Goal: Transaction & Acquisition: Purchase product/service

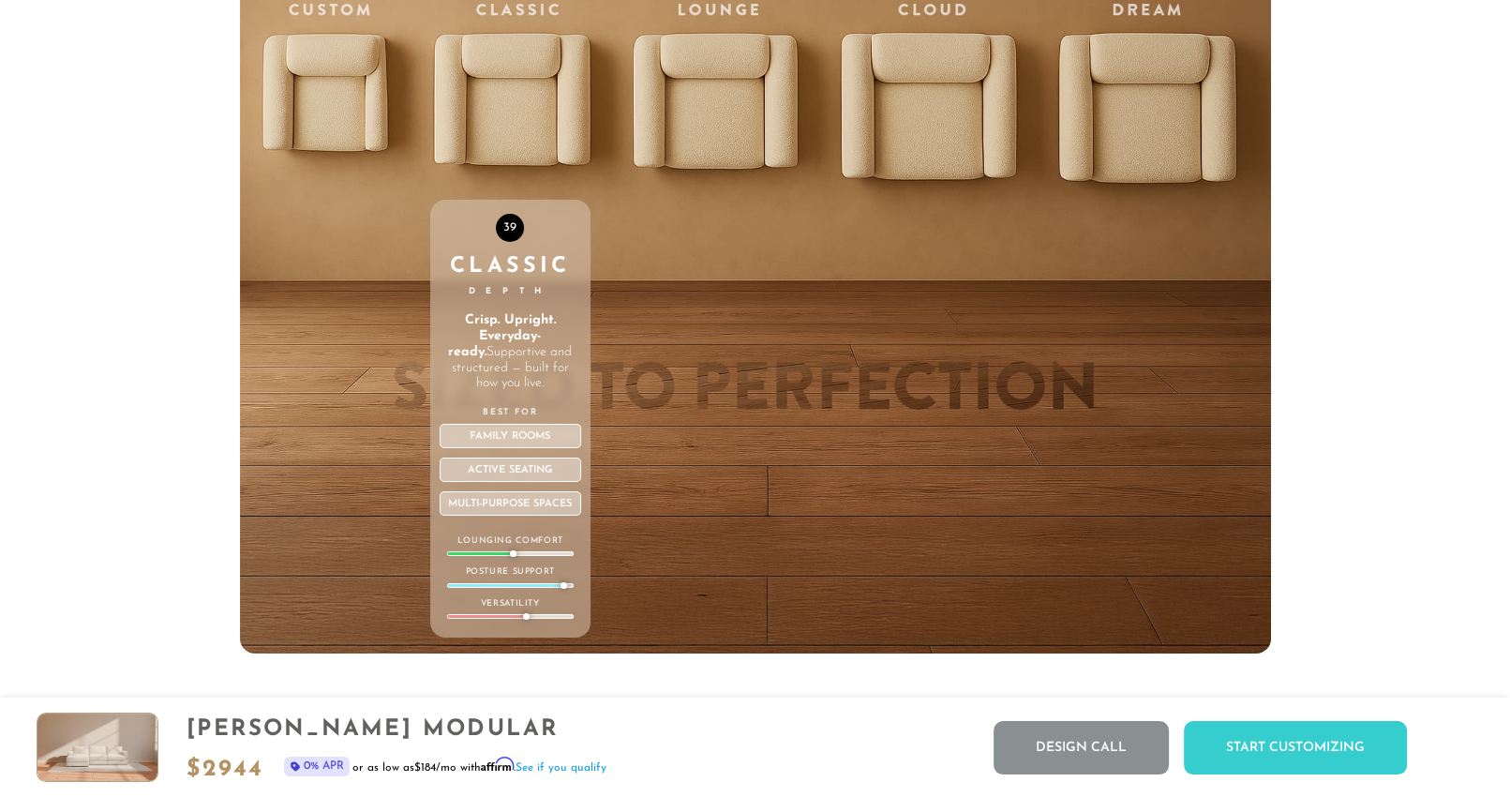
scroll to position [6729, 0]
click at [527, 143] on div "39 Classic Depth Crisp. Upright. Everyday-ready. Supportive and structured — bu…" at bounding box center [510, 255] width 160 height 797
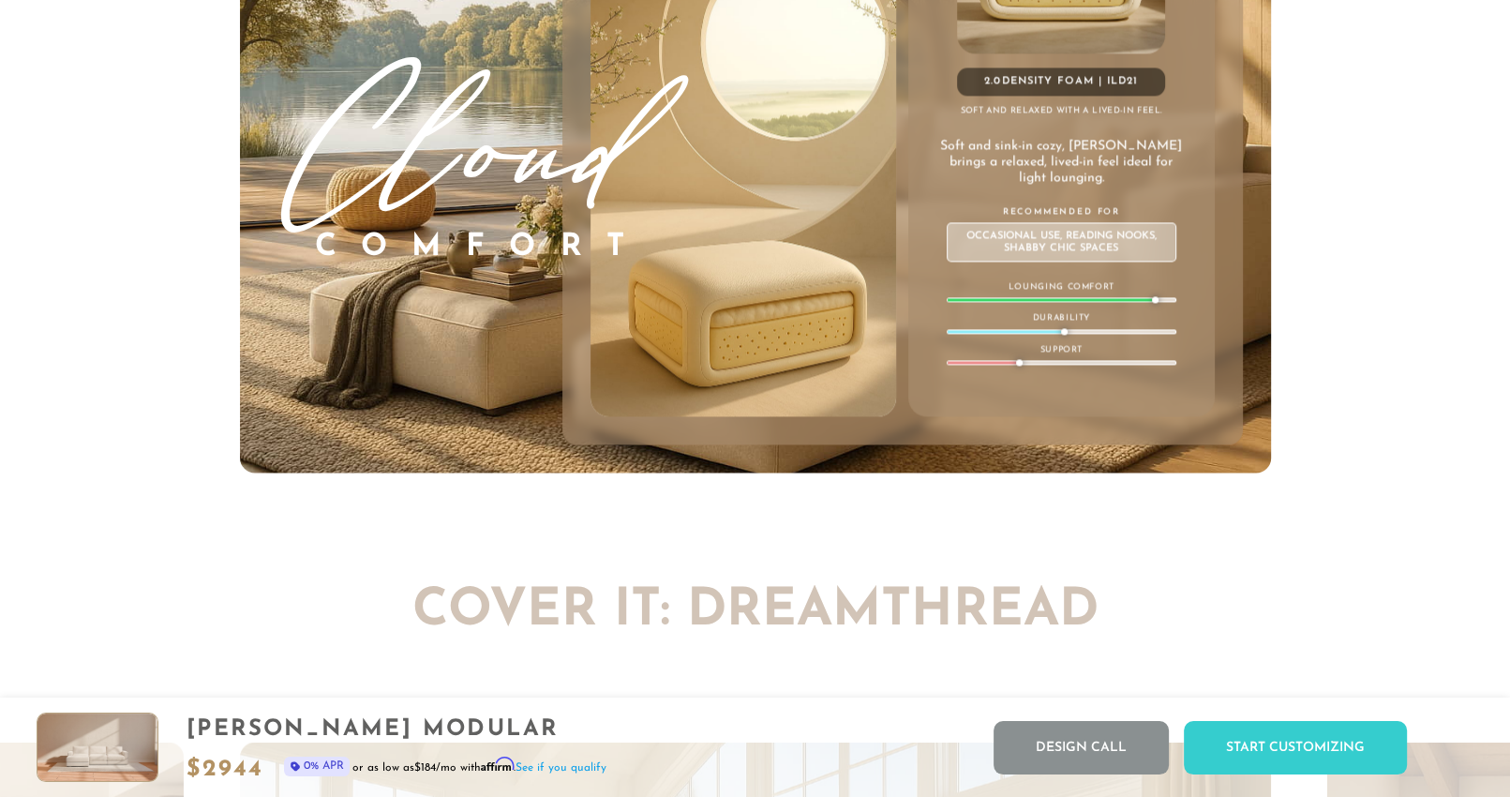
scroll to position [10810, 0]
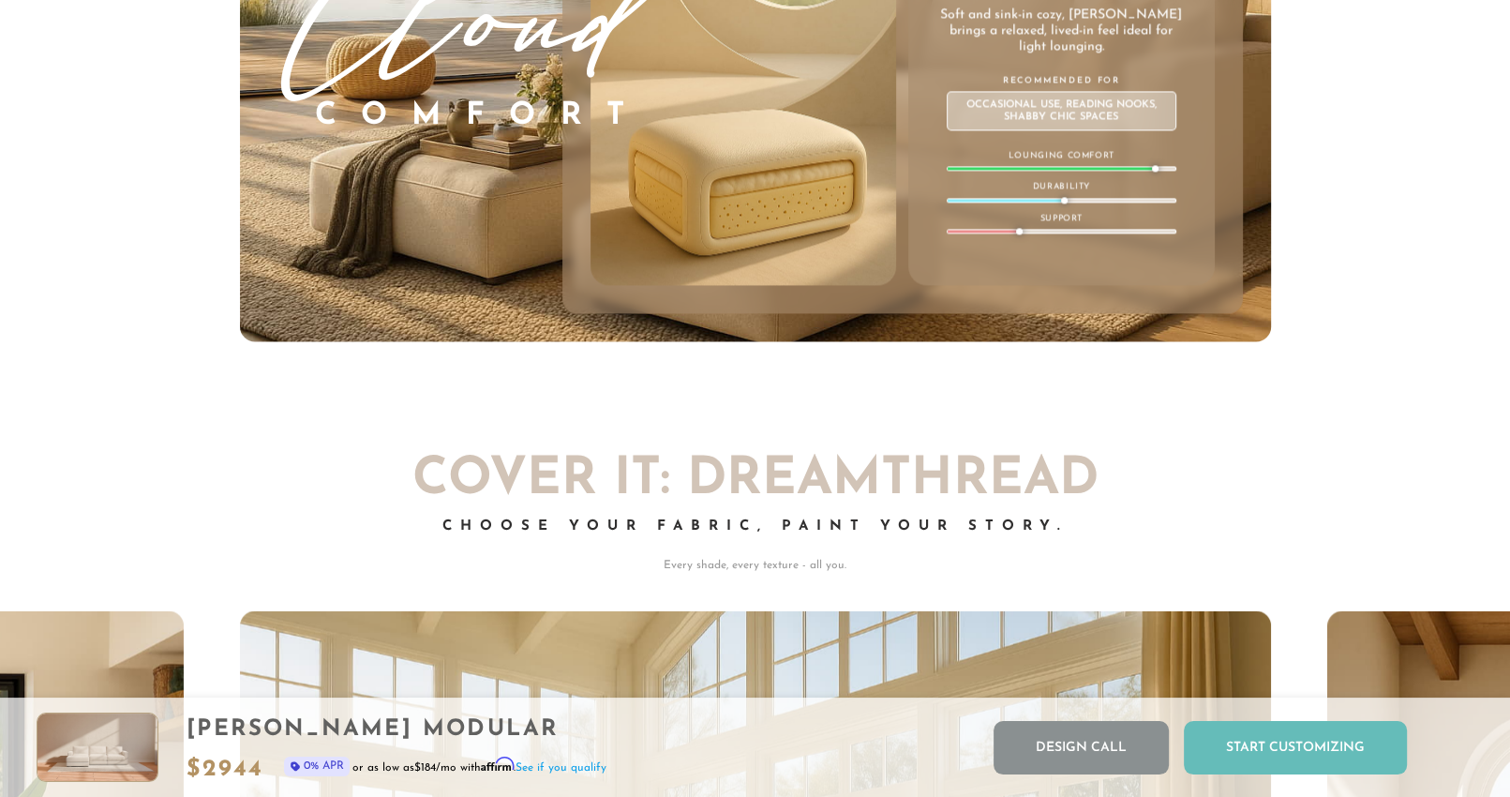
click at [1245, 735] on div "Start Customizing" at bounding box center [1295, 747] width 223 height 53
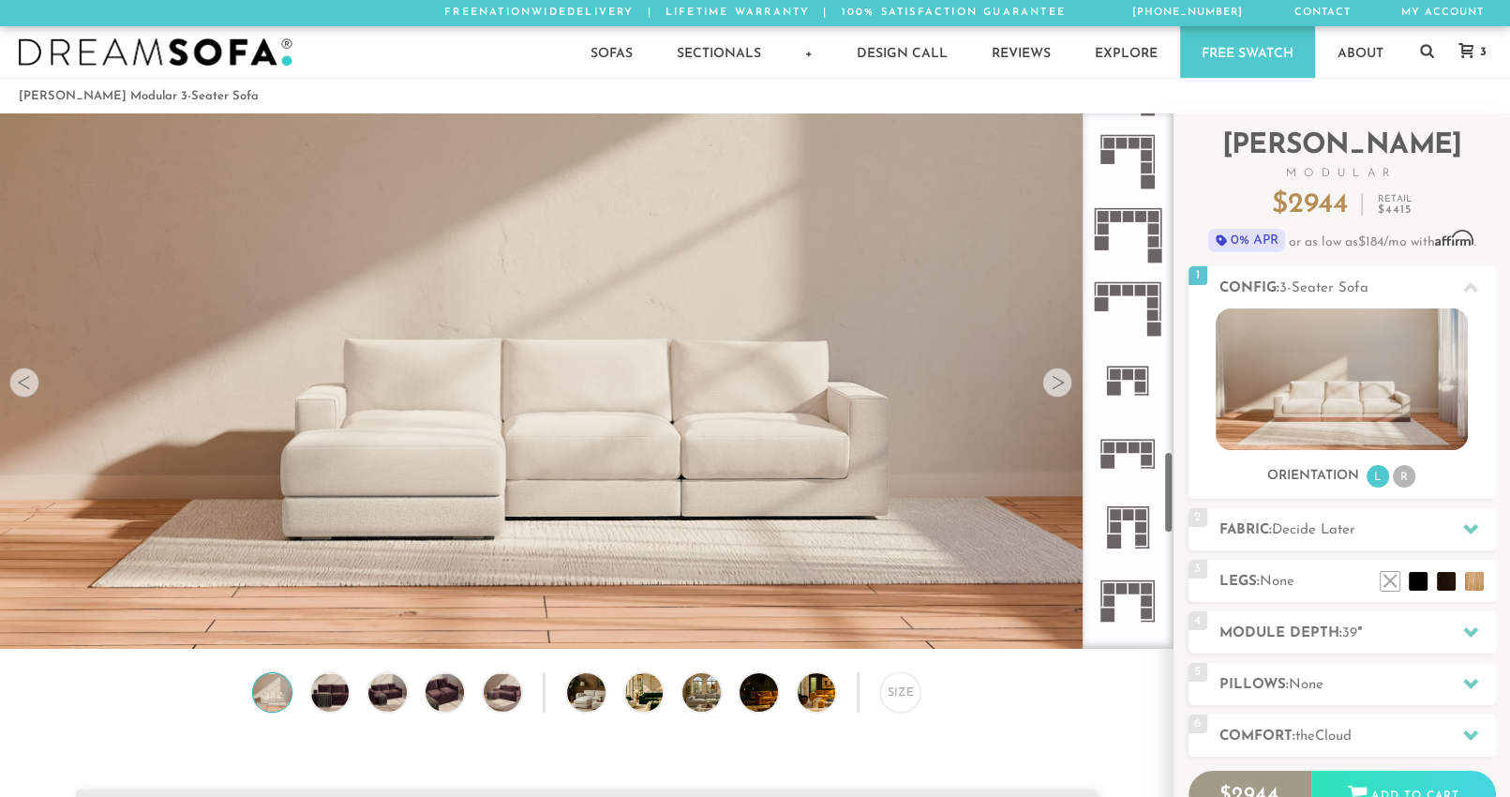
scroll to position [2193, 0]
click at [1400, 472] on li "R" at bounding box center [1404, 476] width 22 height 22
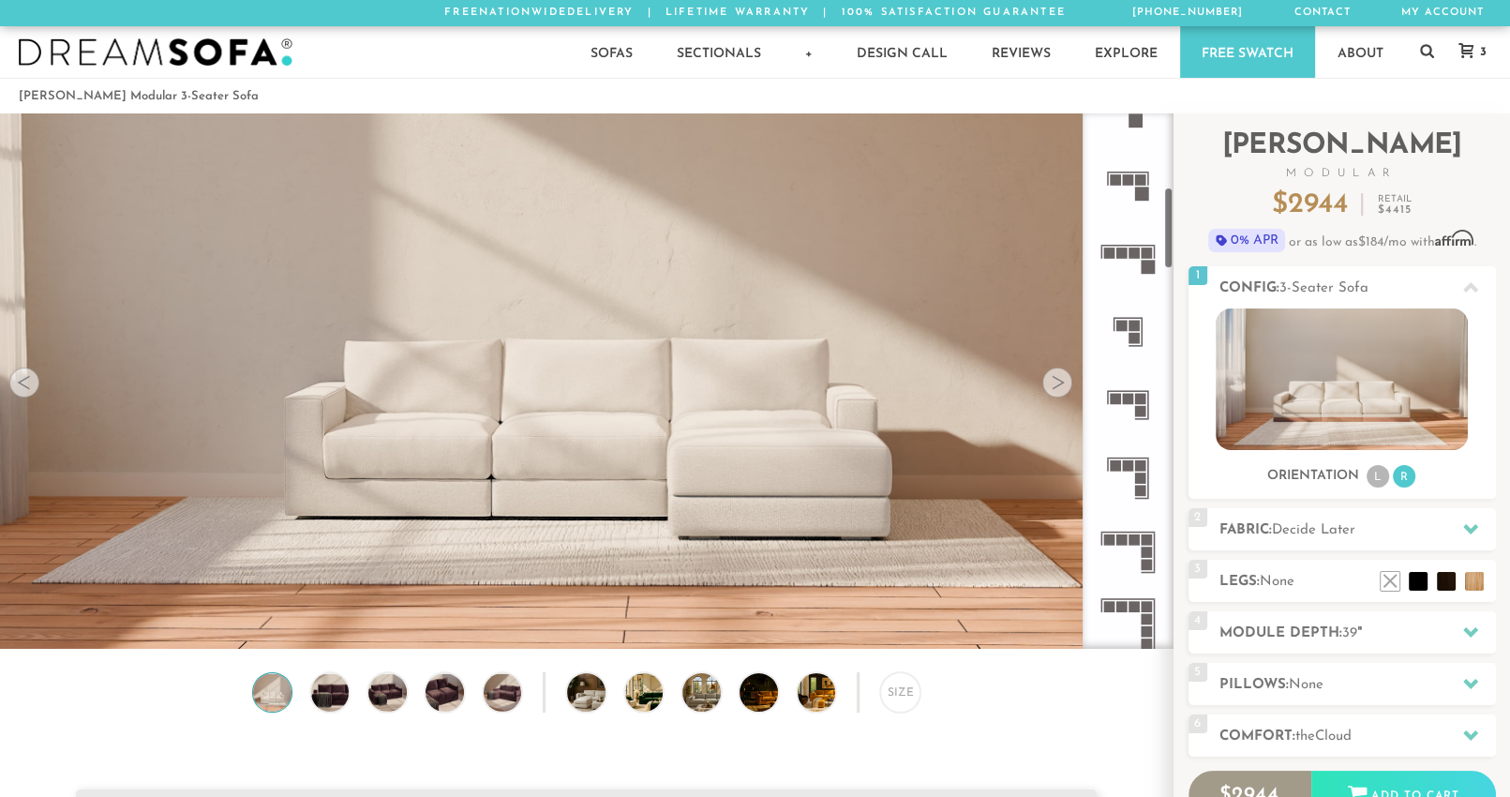
scroll to position [0, 0]
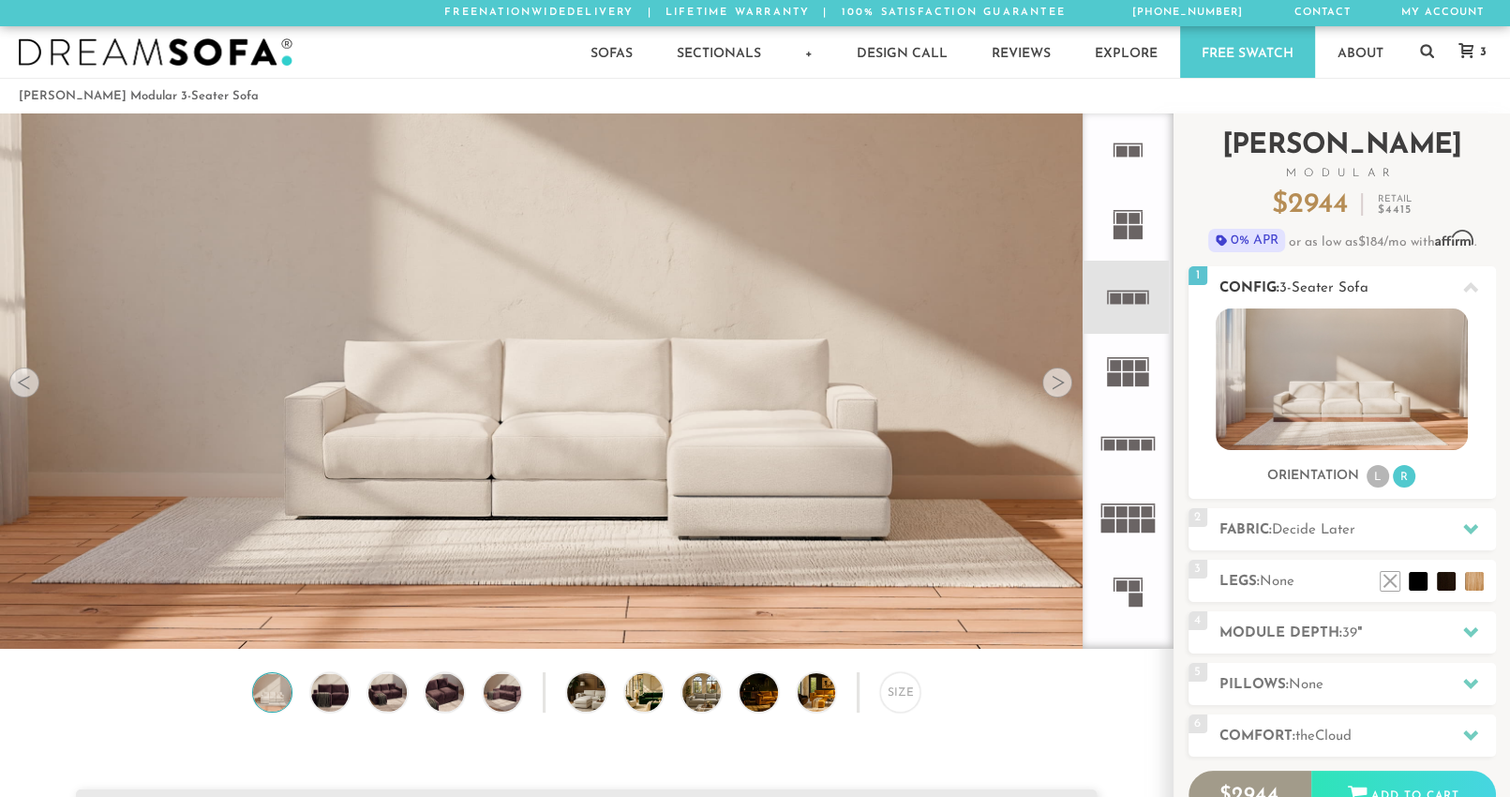
click at [1381, 481] on li "L" at bounding box center [1378, 476] width 22 height 22
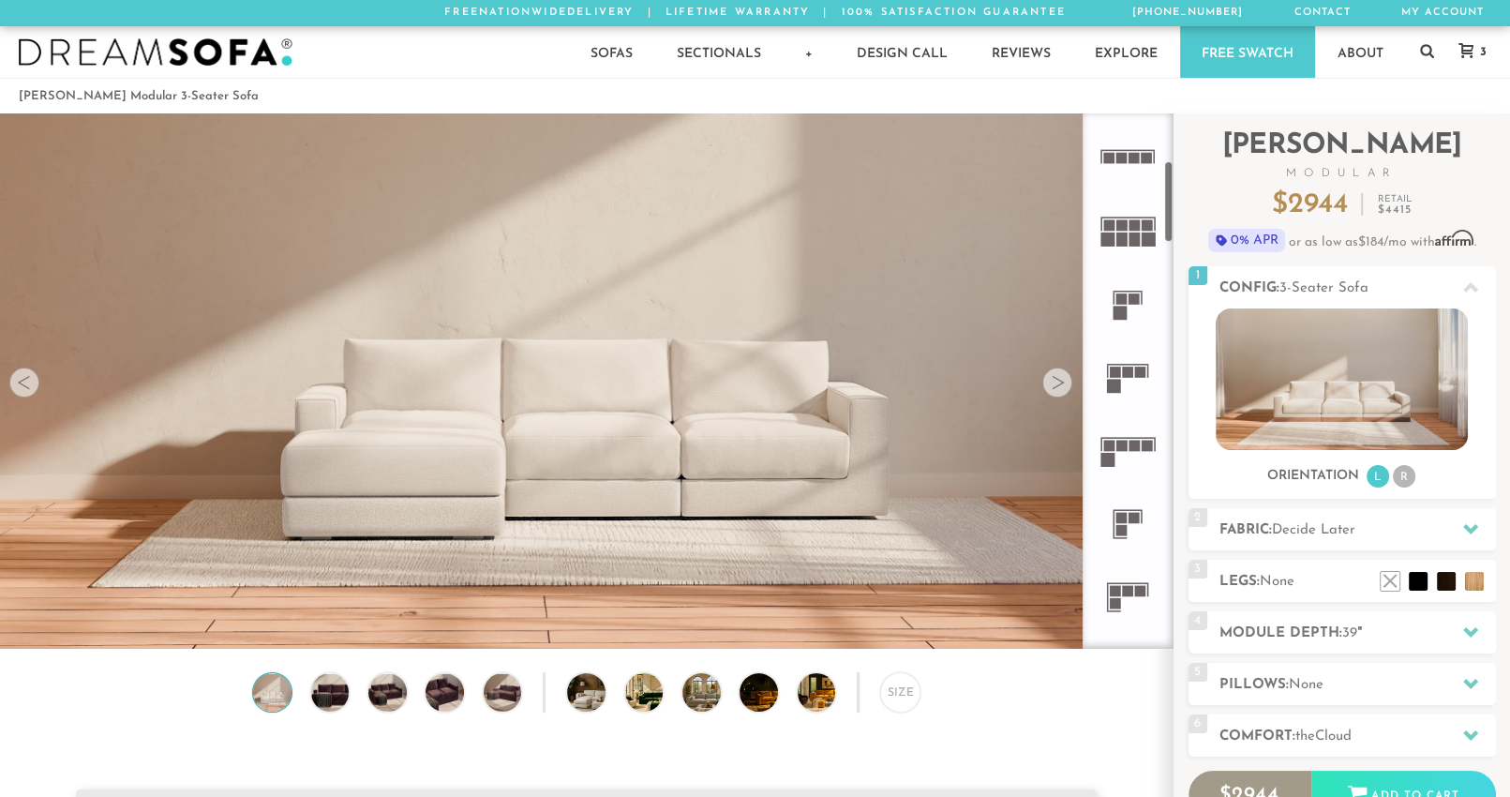
scroll to position [366, 0]
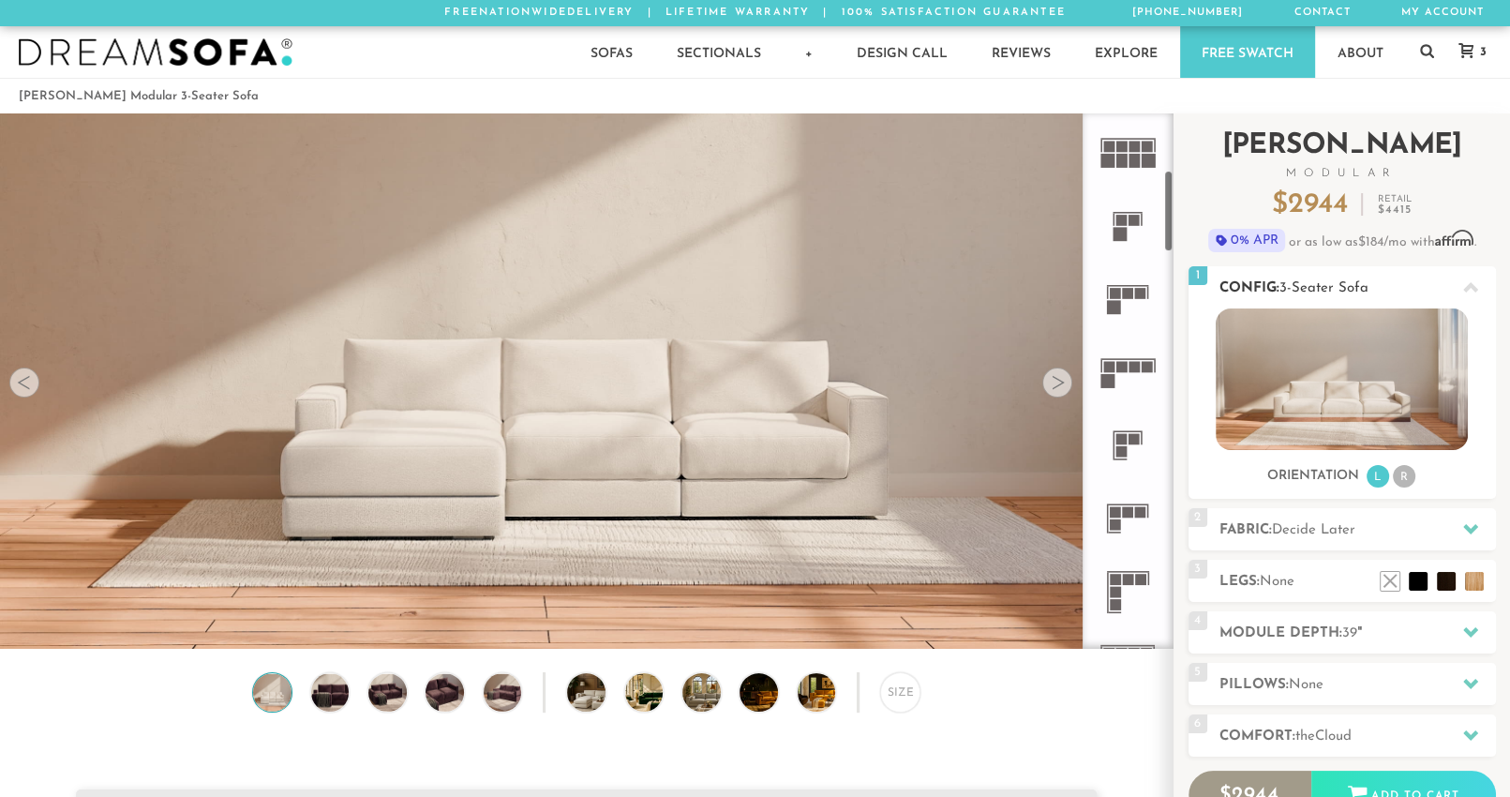
click at [1399, 481] on li "R" at bounding box center [1404, 476] width 22 height 22
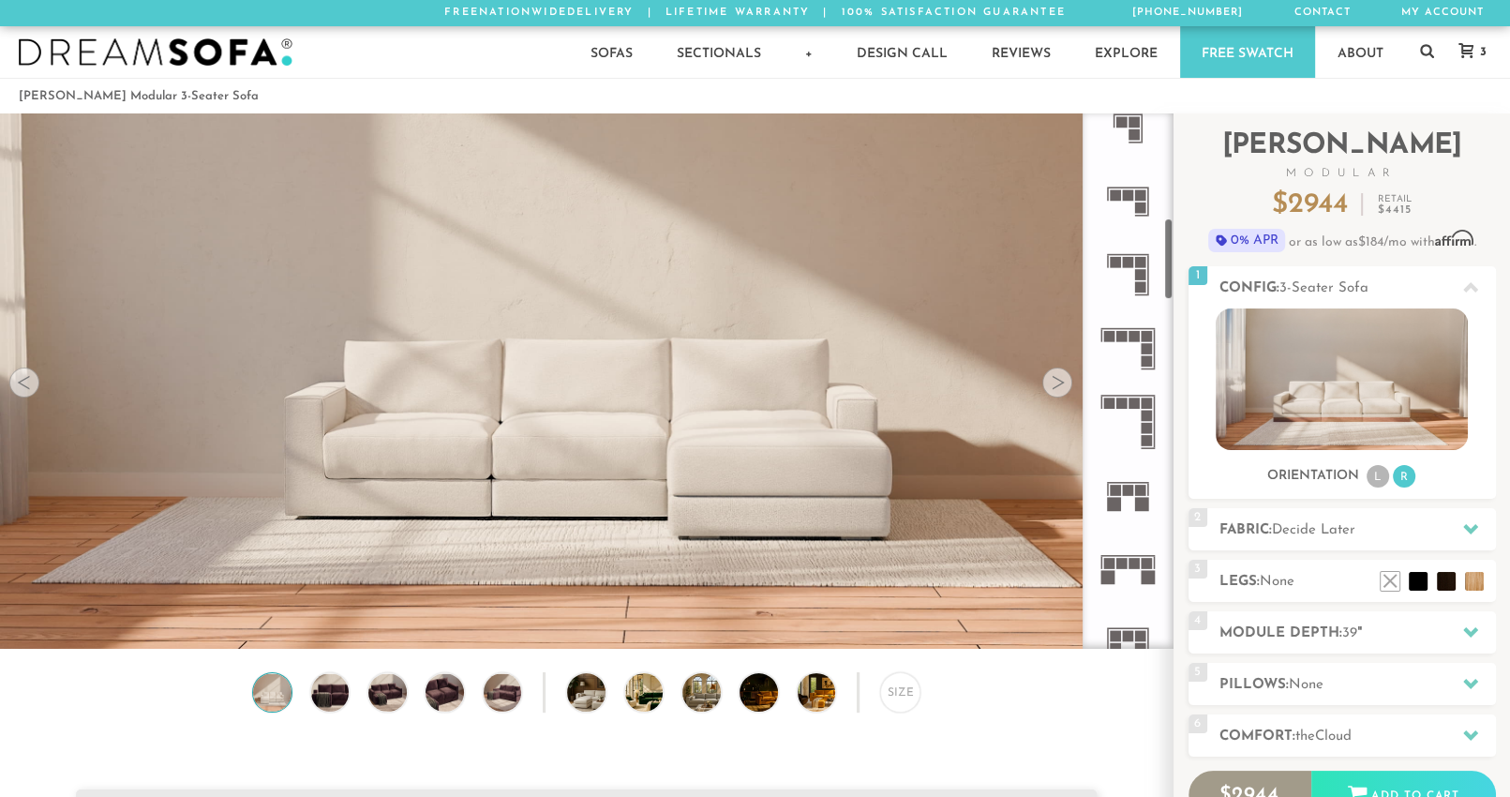
scroll to position [686, 0]
click at [1152, 262] on icon at bounding box center [1127, 270] width 73 height 73
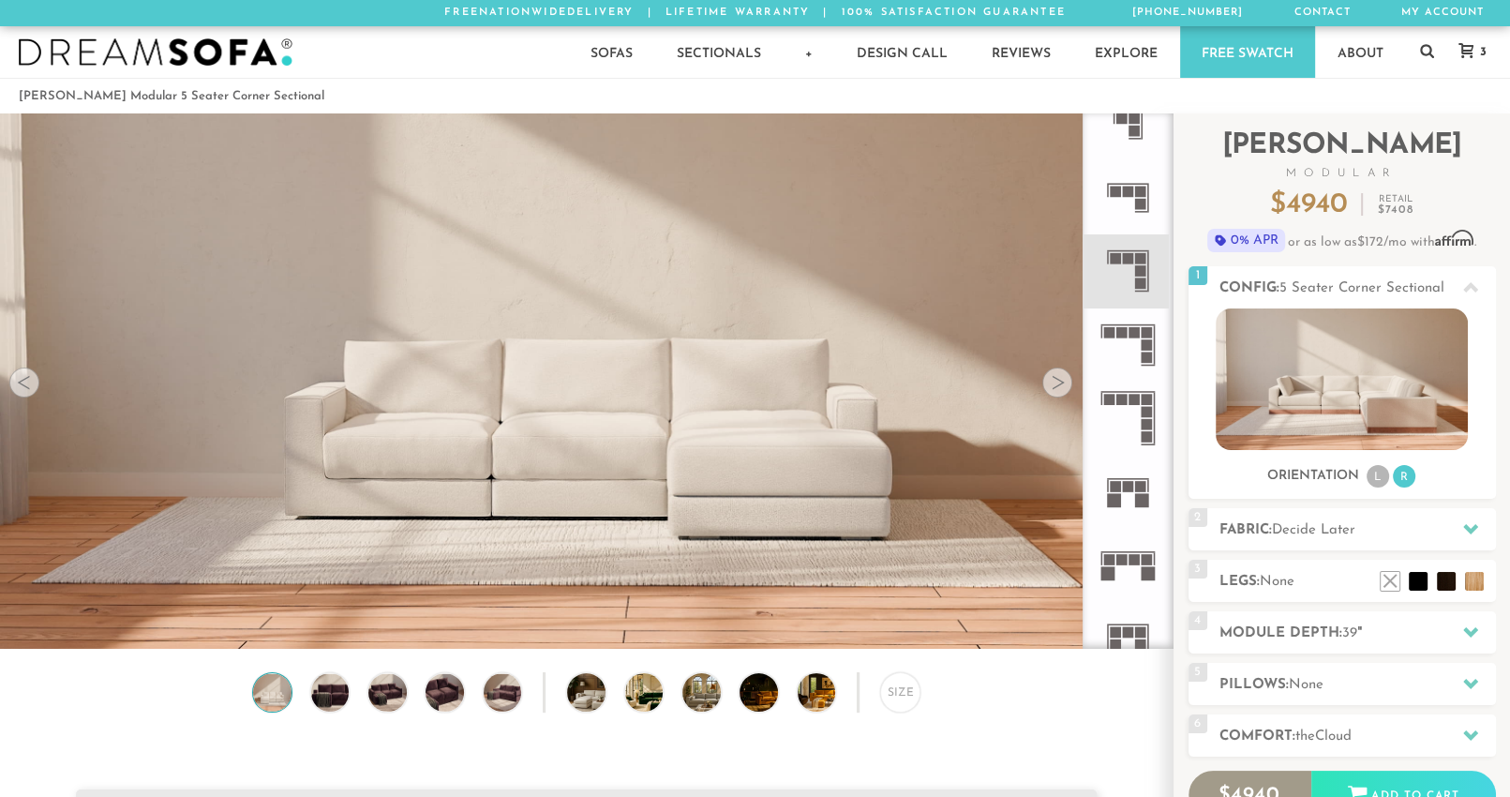
click at [1130, 267] on icon at bounding box center [1127, 270] width 73 height 73
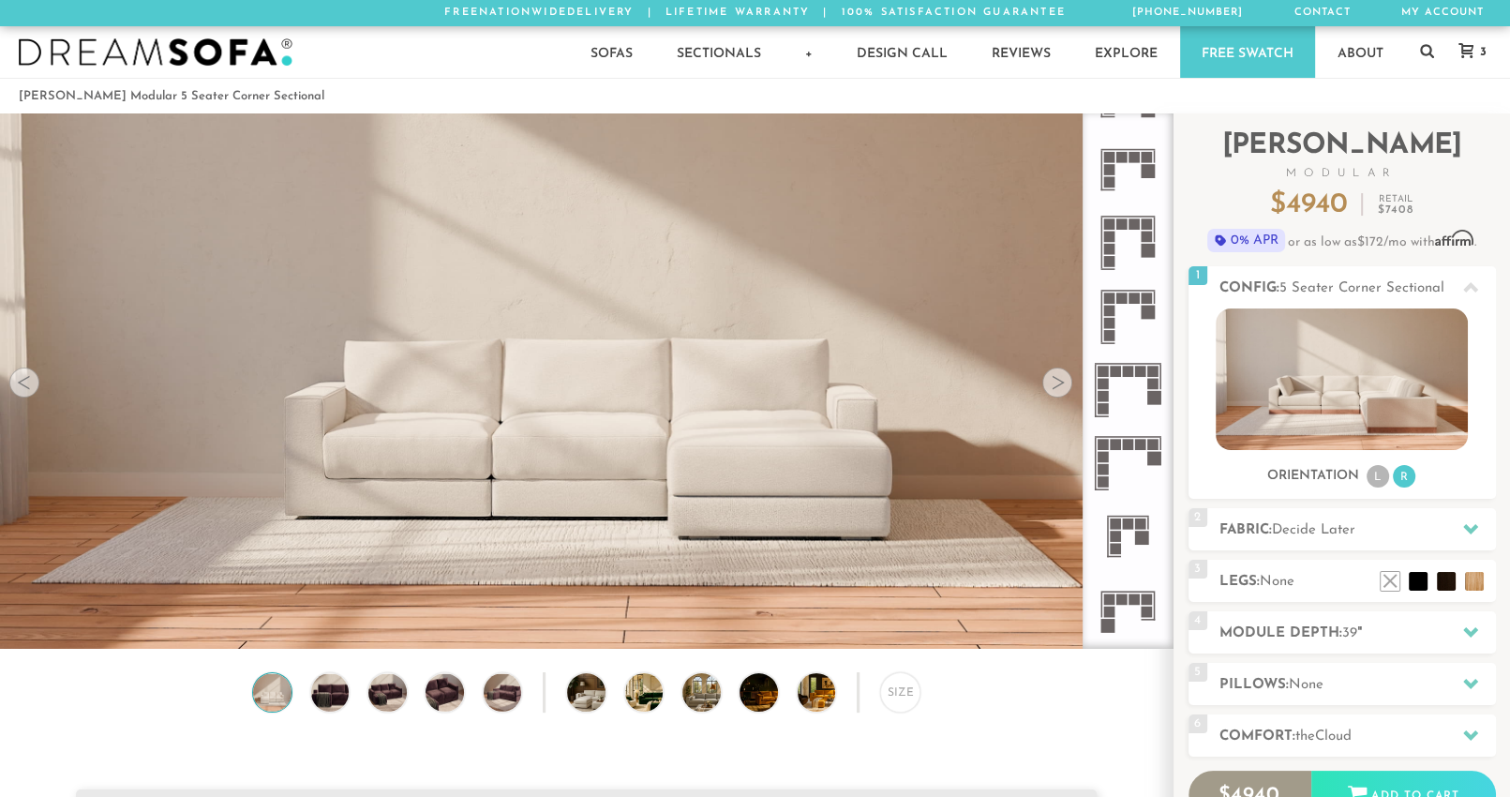
scroll to position [2701, 0]
click at [1116, 522] on rect at bounding box center [1115, 519] width 11 height 11
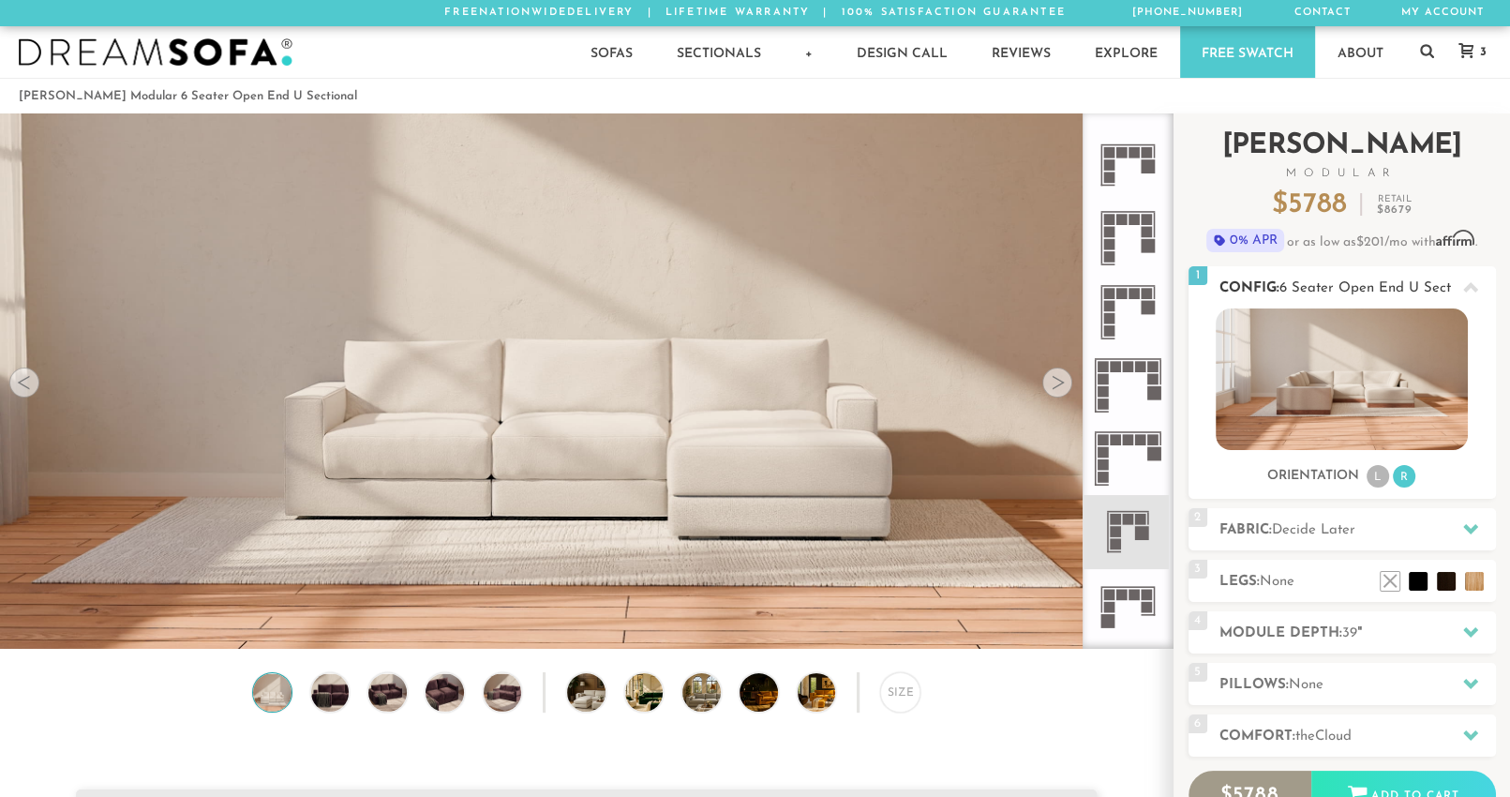
click at [1377, 487] on li "L" at bounding box center [1378, 476] width 22 height 22
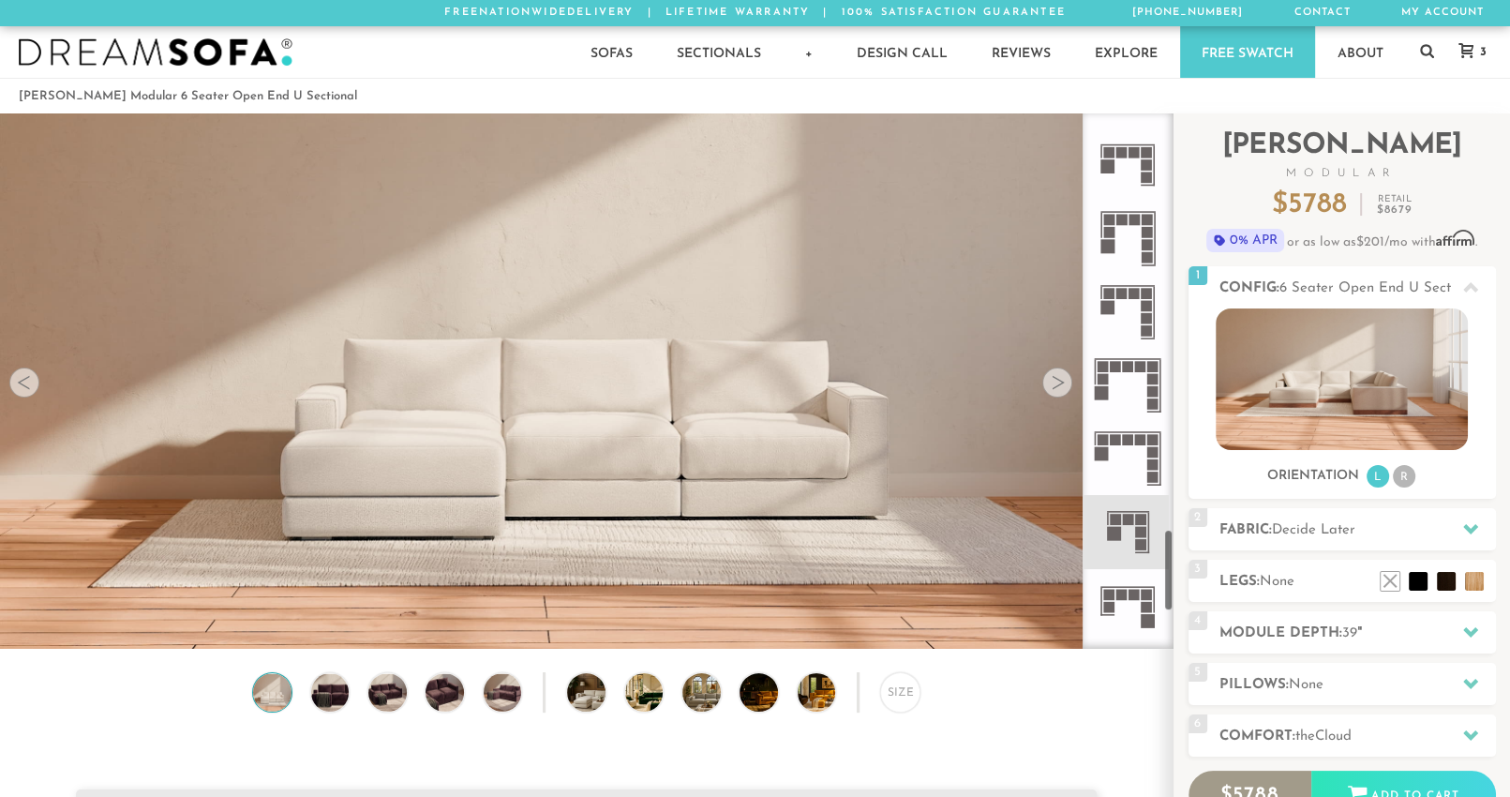
click at [1135, 530] on rect at bounding box center [1140, 532] width 11 height 11
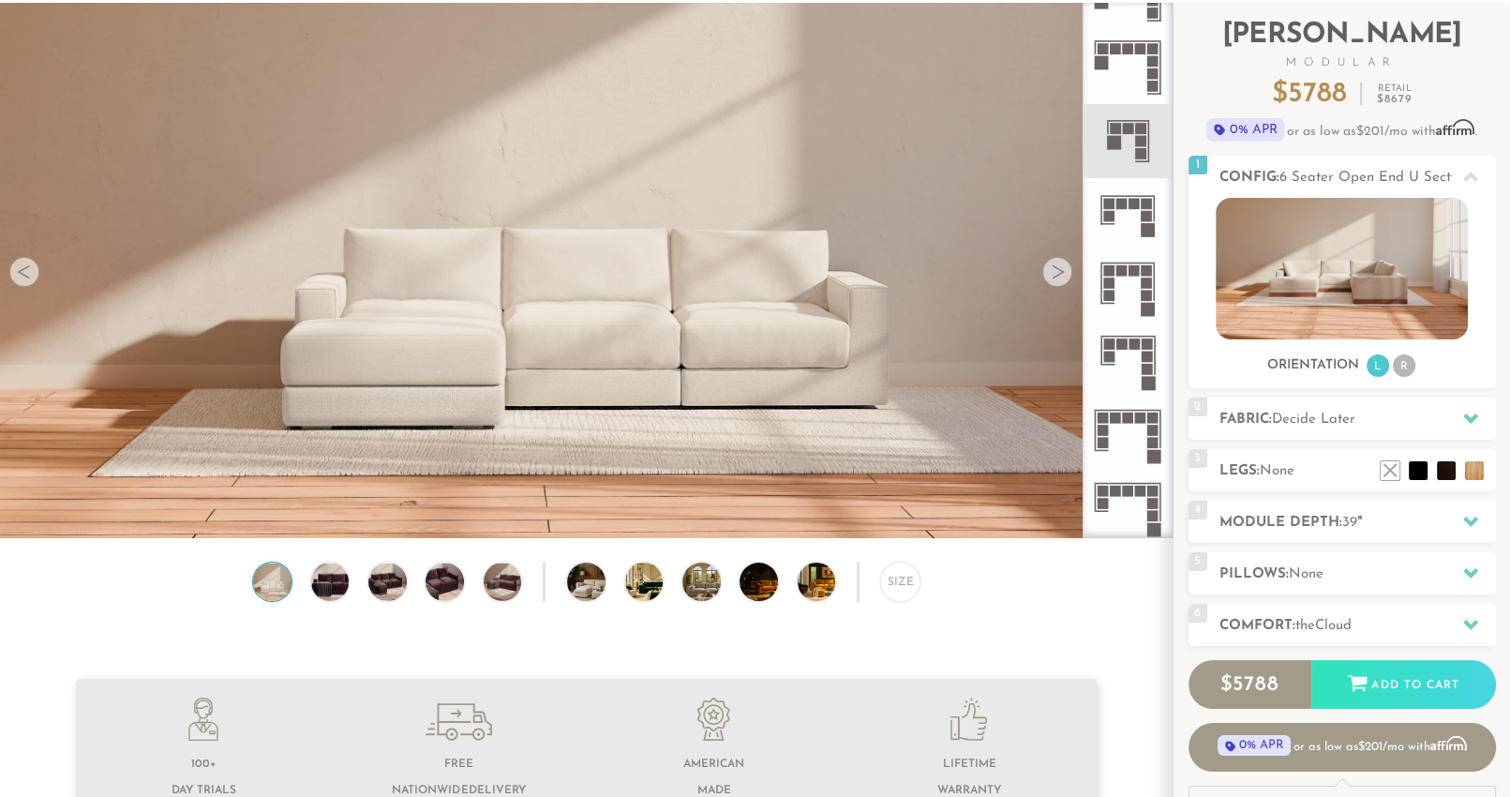
scroll to position [112, 0]
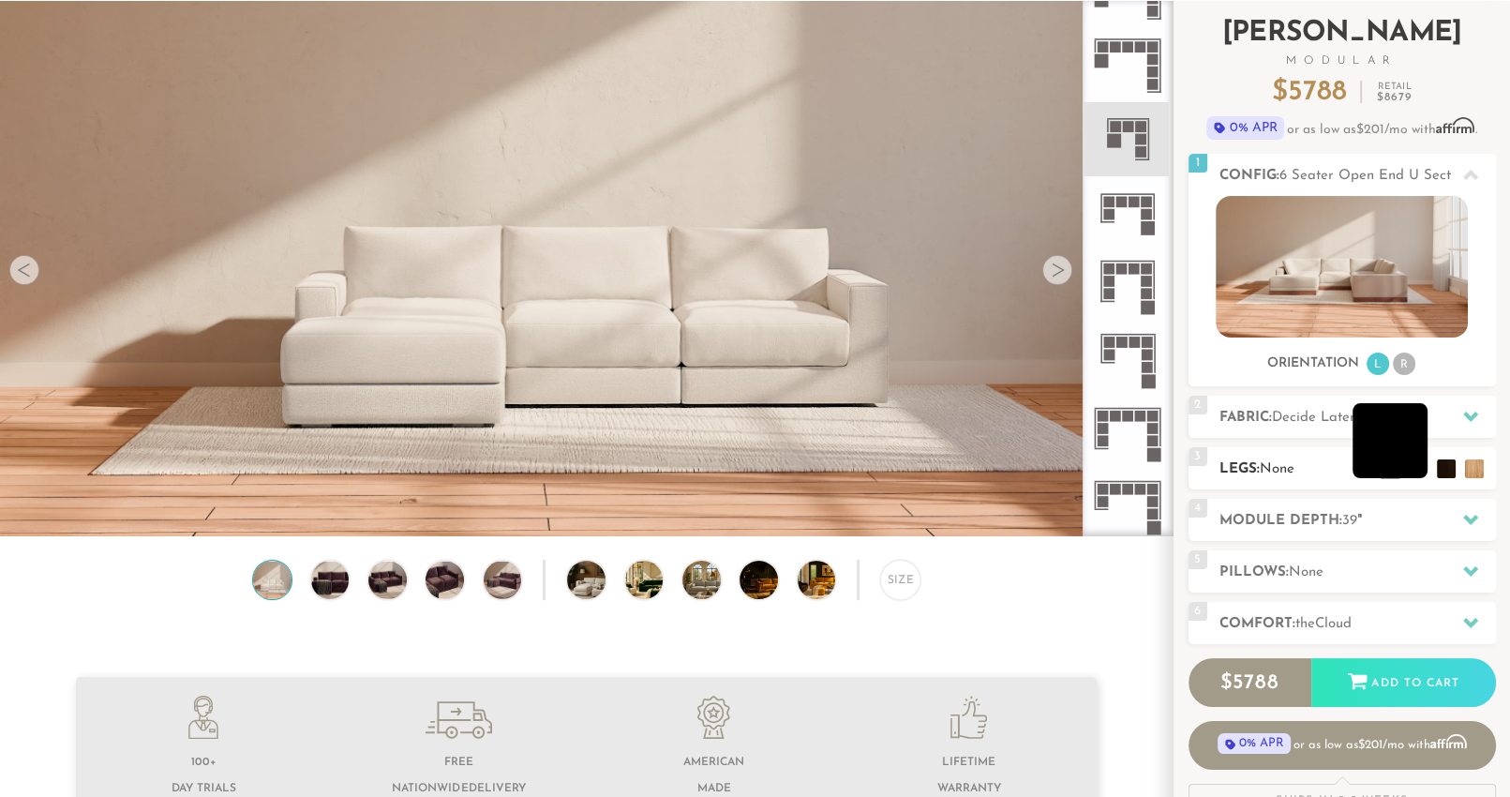
click at [1419, 466] on li at bounding box center [1390, 440] width 75 height 75
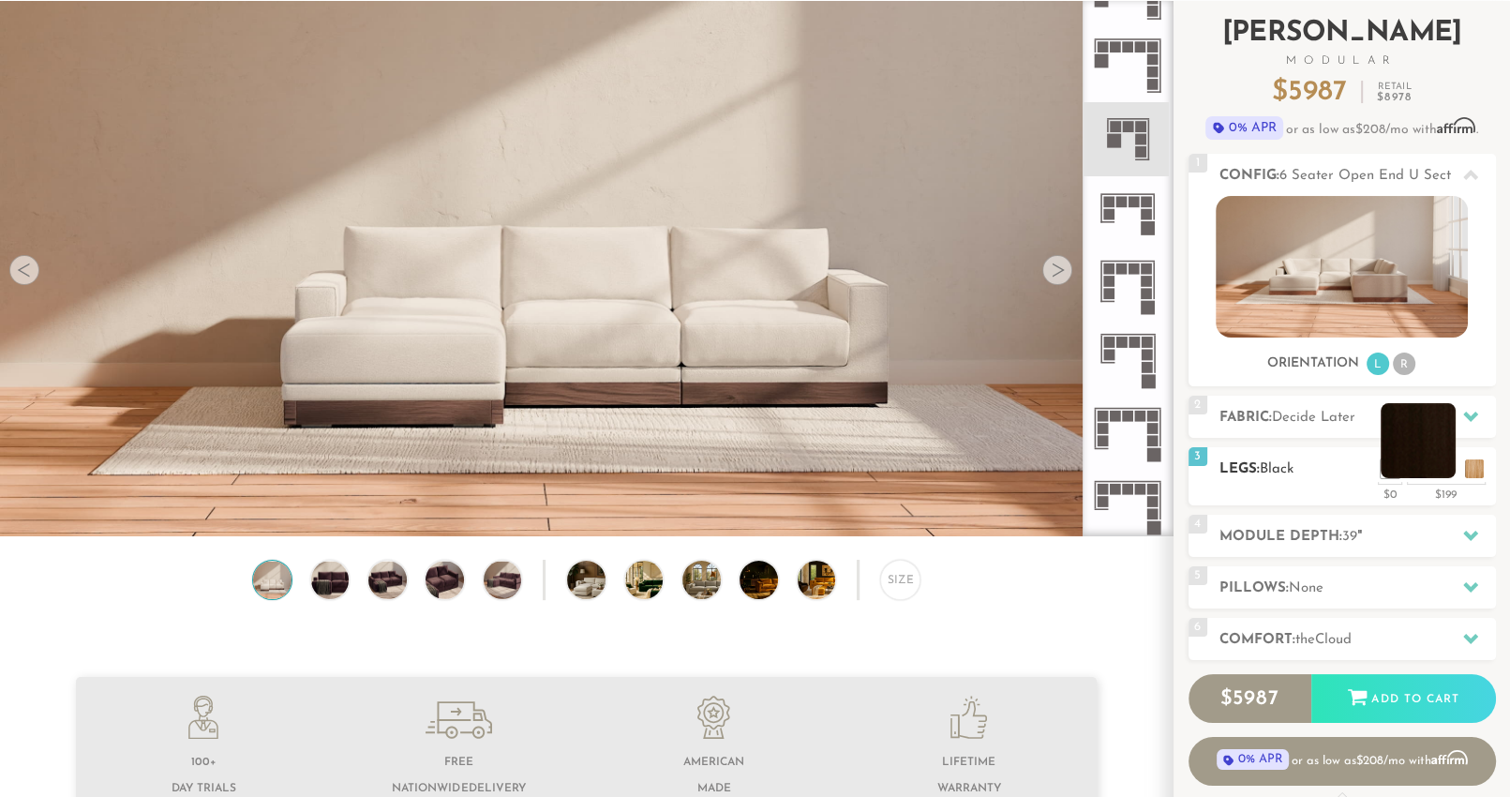
click at [1457, 466] on ul at bounding box center [1432, 464] width 112 height 28
click at [1404, 480] on div "3 Legs: Black $0 $199 Nailheads:" at bounding box center [1342, 476] width 307 height 58
click at [1413, 461] on li at bounding box center [1390, 440] width 75 height 75
click at [1385, 472] on li at bounding box center [1362, 440] width 75 height 75
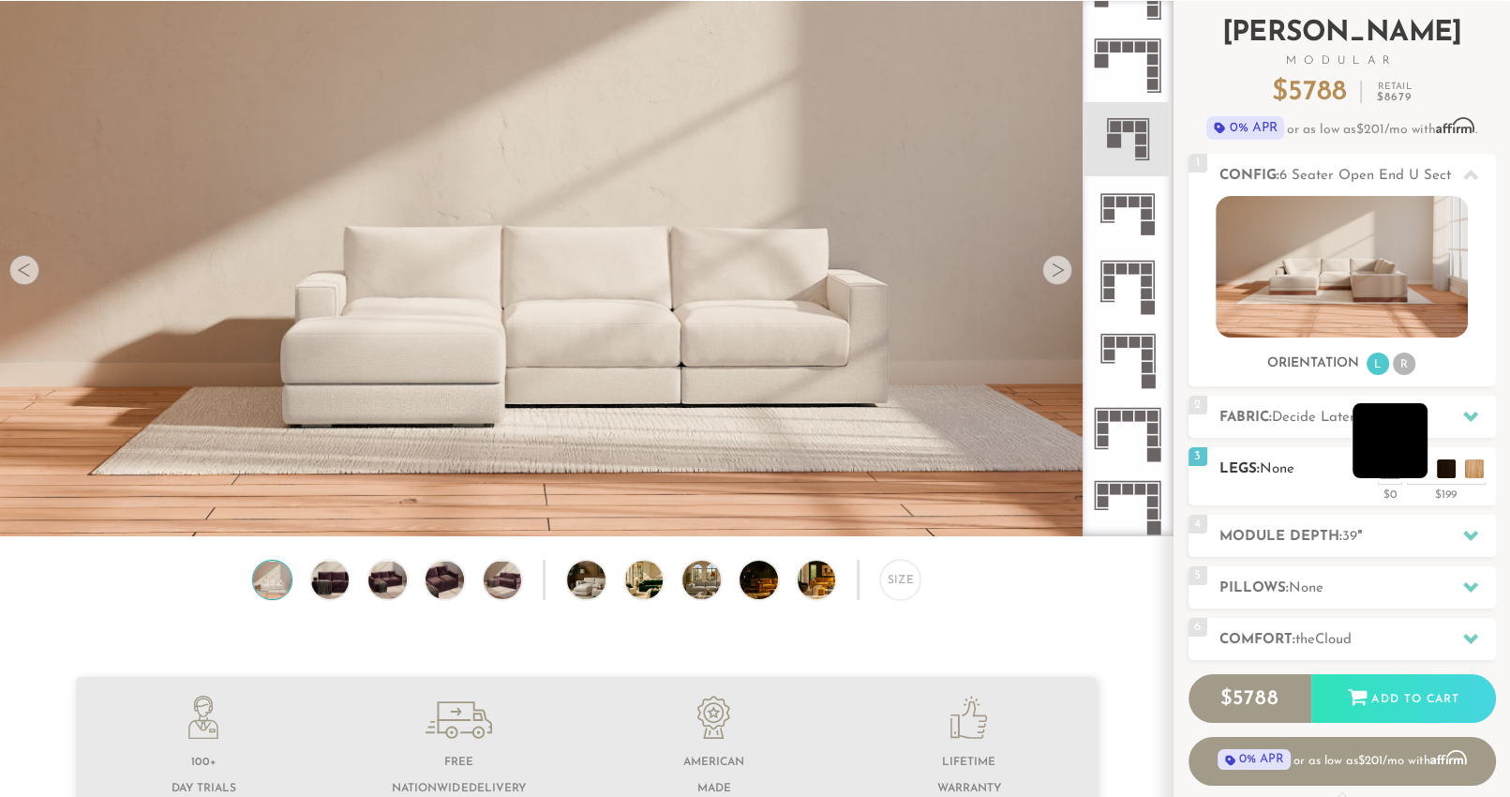
click at [1423, 468] on li at bounding box center [1390, 440] width 75 height 75
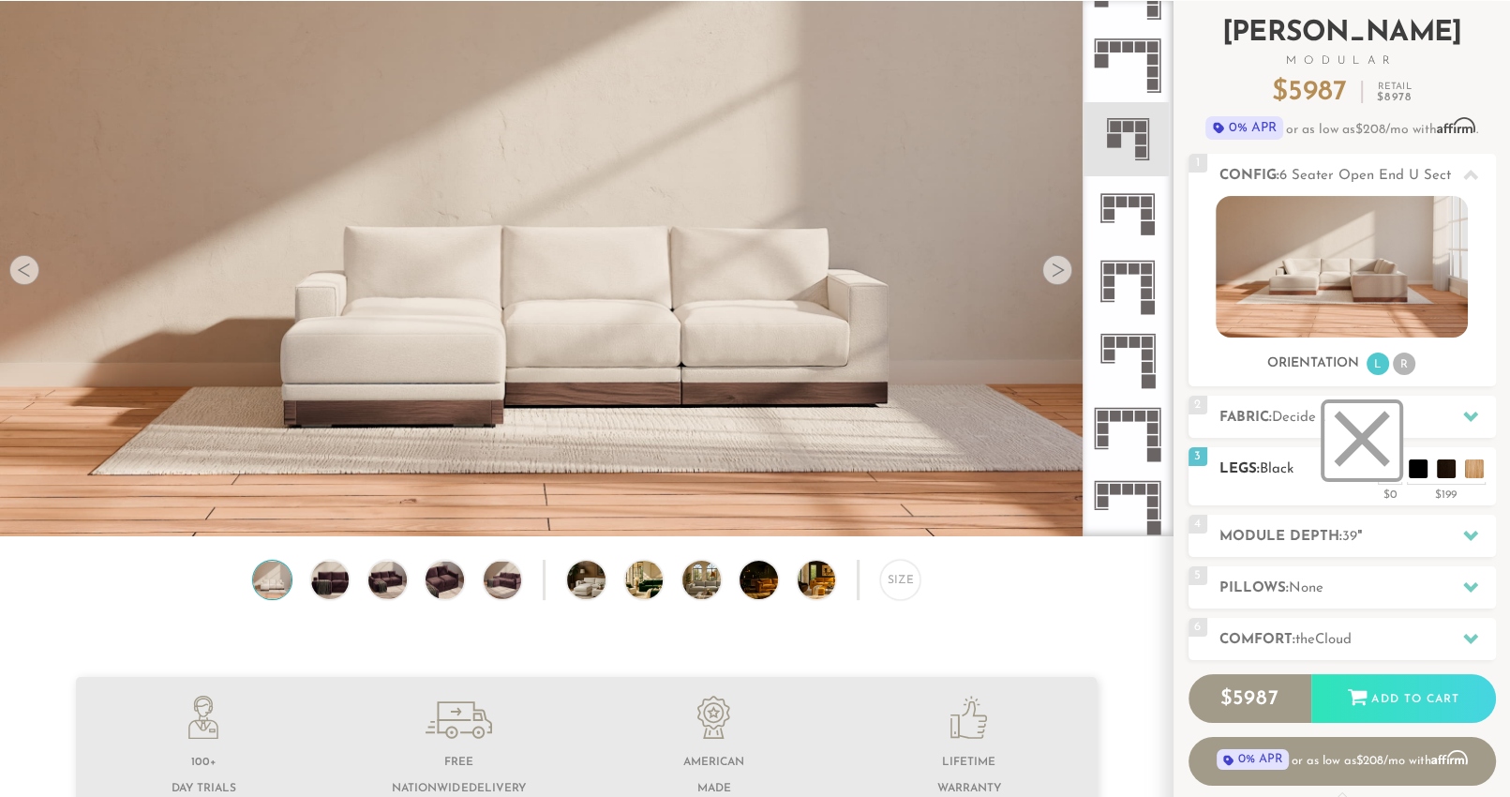
click at [1385, 473] on li at bounding box center [1362, 440] width 75 height 75
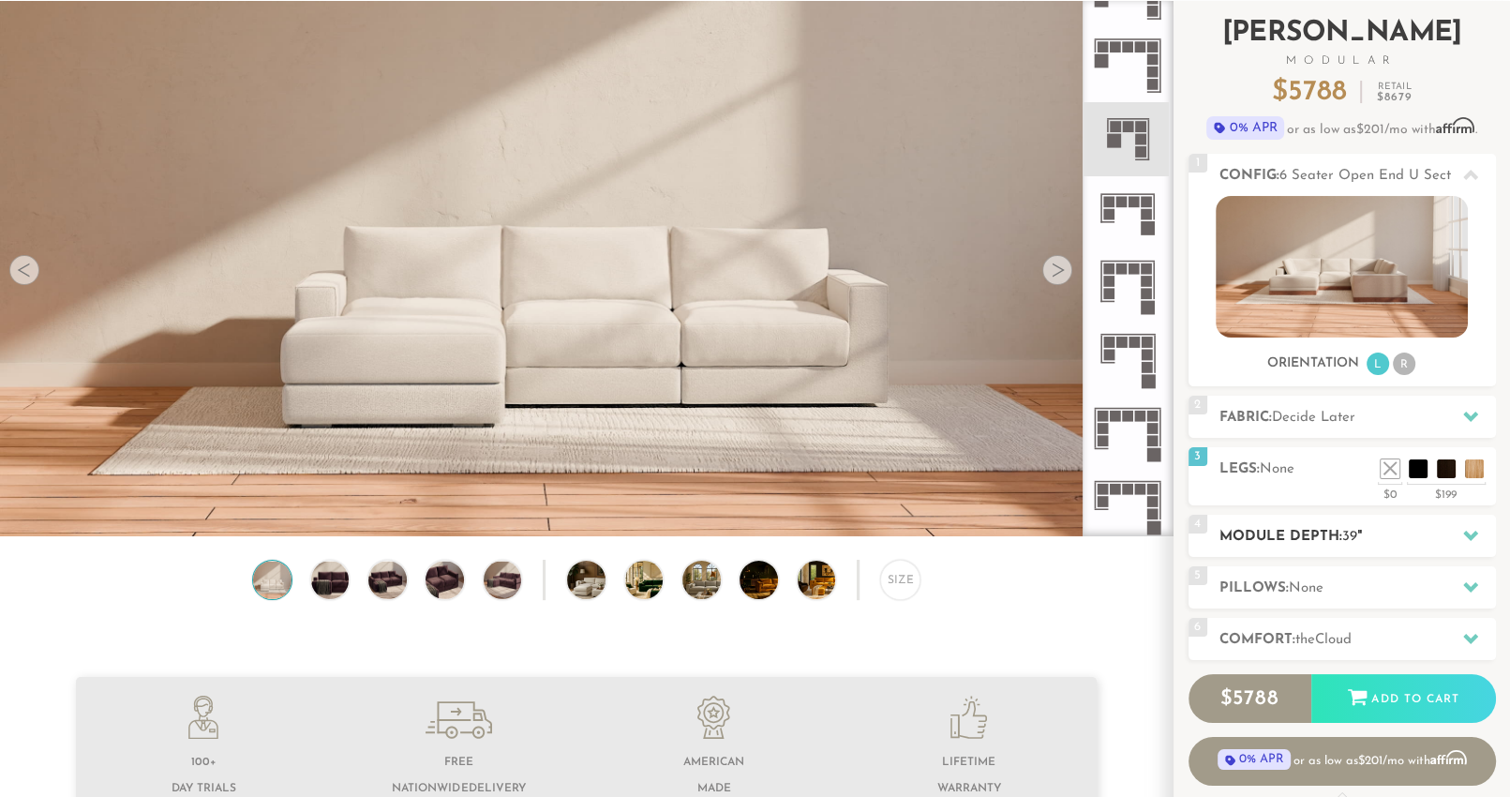
click at [1361, 534] on h2 "Module Depth: 39 "" at bounding box center [1358, 537] width 277 height 22
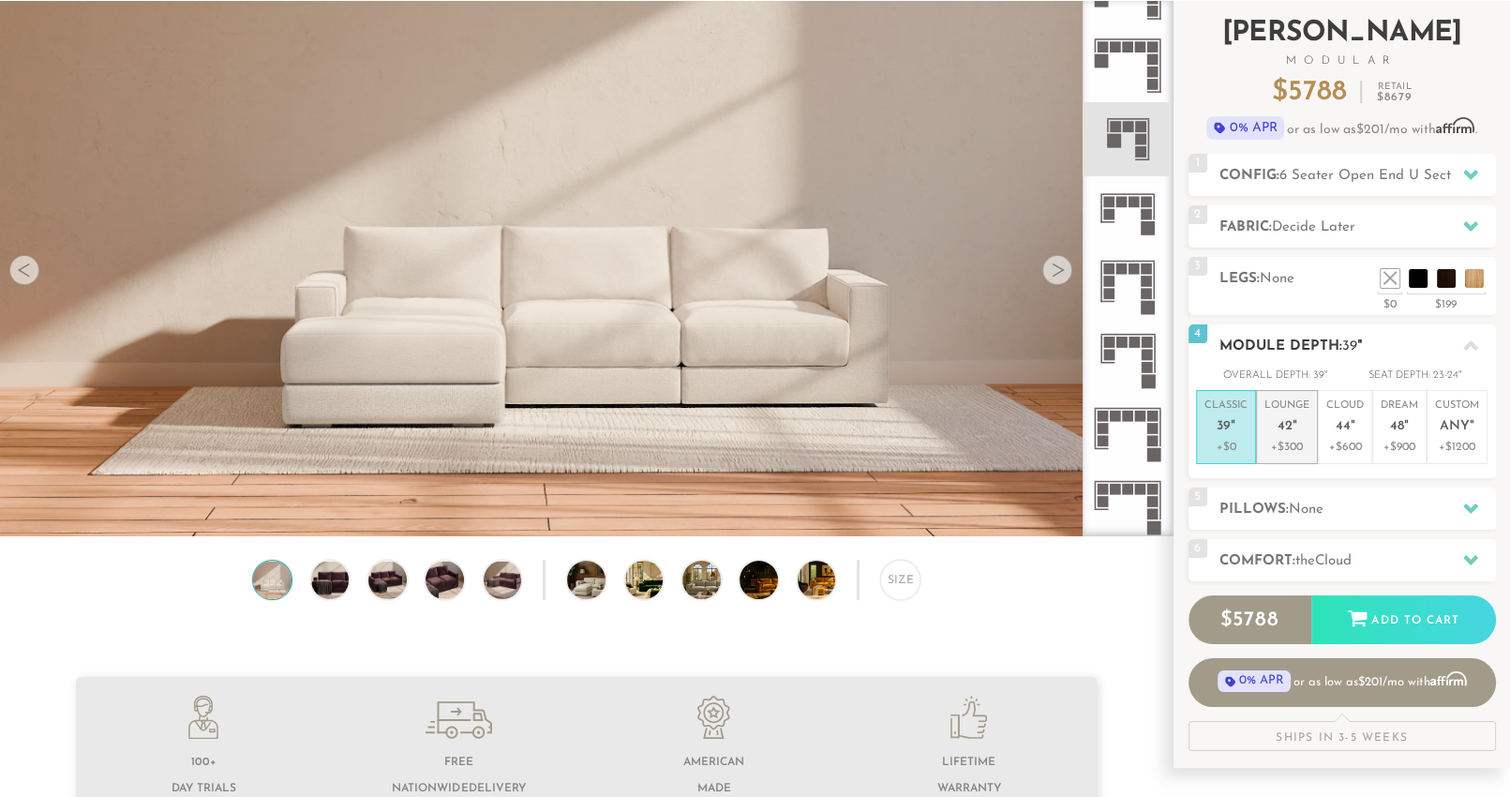
click at [1297, 417] on p "Lounge 42 "" at bounding box center [1287, 418] width 45 height 40
click at [1206, 429] on p "Classic 39 "" at bounding box center [1226, 418] width 43 height 40
click at [1295, 432] on p "Lounge 42 "" at bounding box center [1287, 418] width 45 height 40
click at [1222, 430] on span "39" at bounding box center [1224, 427] width 14 height 16
click at [1325, 429] on li "Cloud 44 " +$600" at bounding box center [1345, 427] width 54 height 74
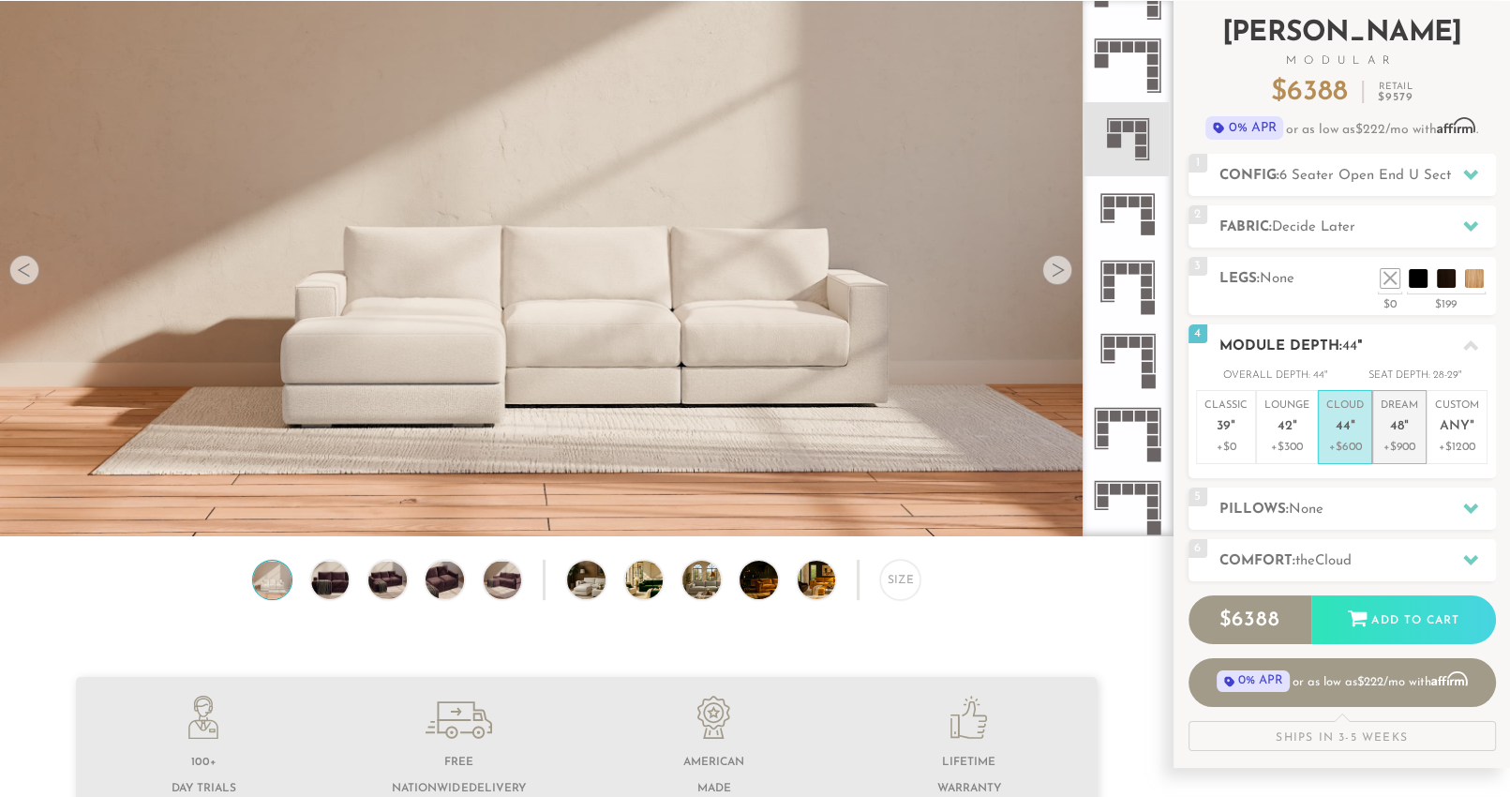
click at [1390, 442] on p "+$900" at bounding box center [1399, 447] width 37 height 17
click at [1287, 439] on p "+$300" at bounding box center [1287, 447] width 45 height 17
click at [1367, 438] on li "Cloud 44 " +$600" at bounding box center [1345, 427] width 54 height 74
click at [1290, 432] on p "Lounge 42 "" at bounding box center [1287, 418] width 45 height 40
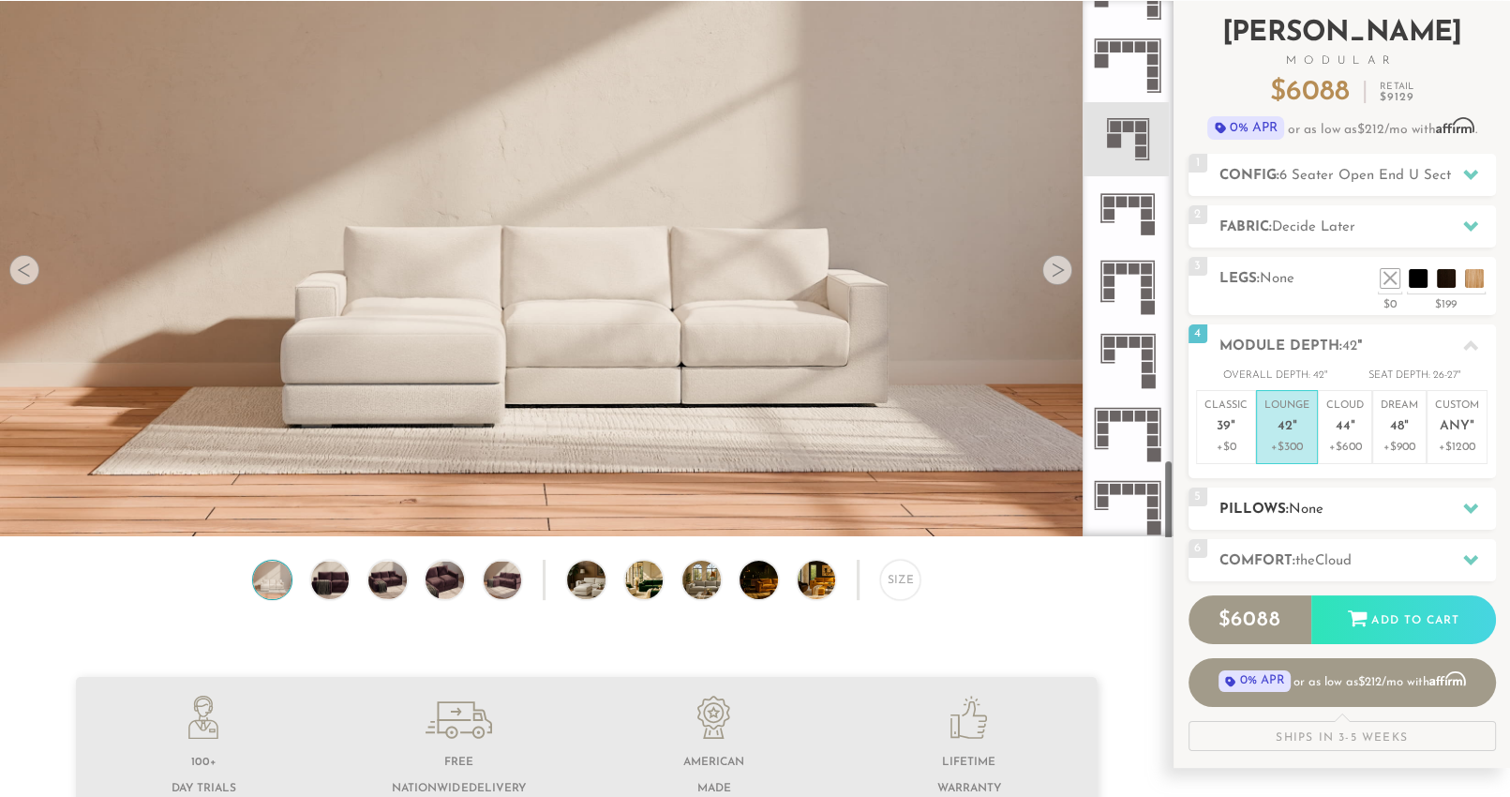
click at [1357, 487] on div "5 Pillows: None" at bounding box center [1342, 508] width 307 height 42
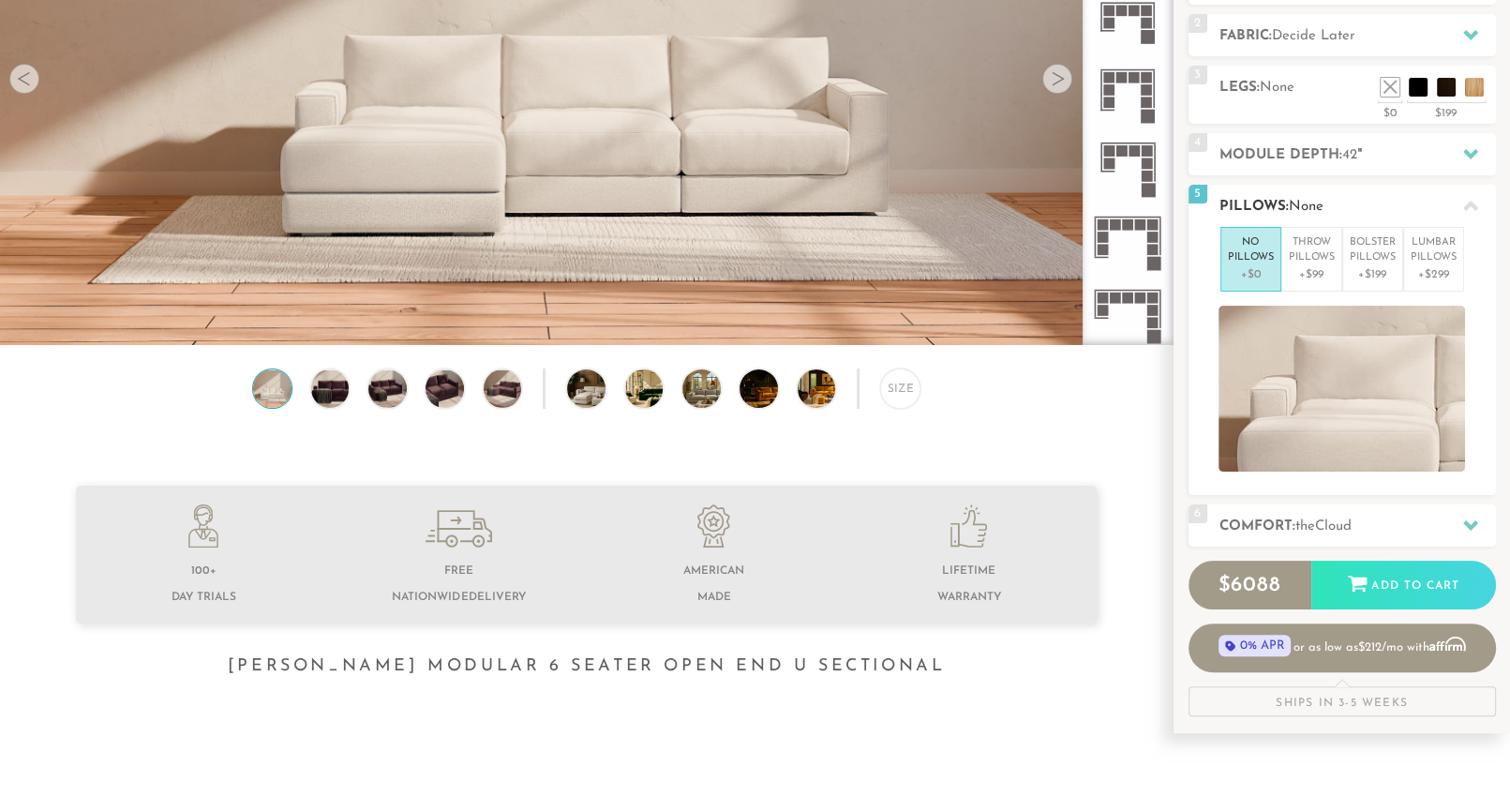
scroll to position [302, 0]
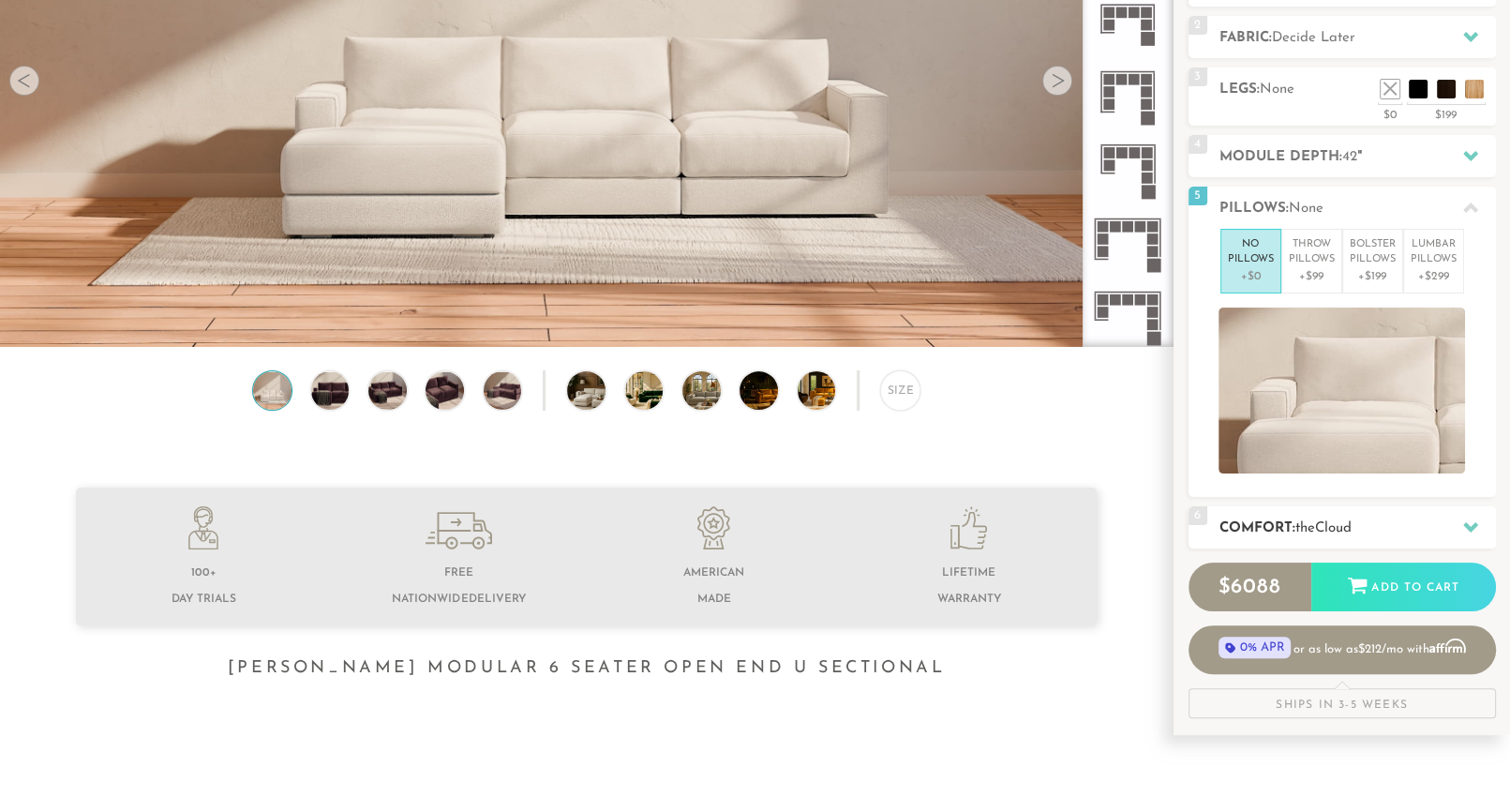
click at [1420, 517] on h2 "Comfort: the Cloud" at bounding box center [1358, 528] width 277 height 22
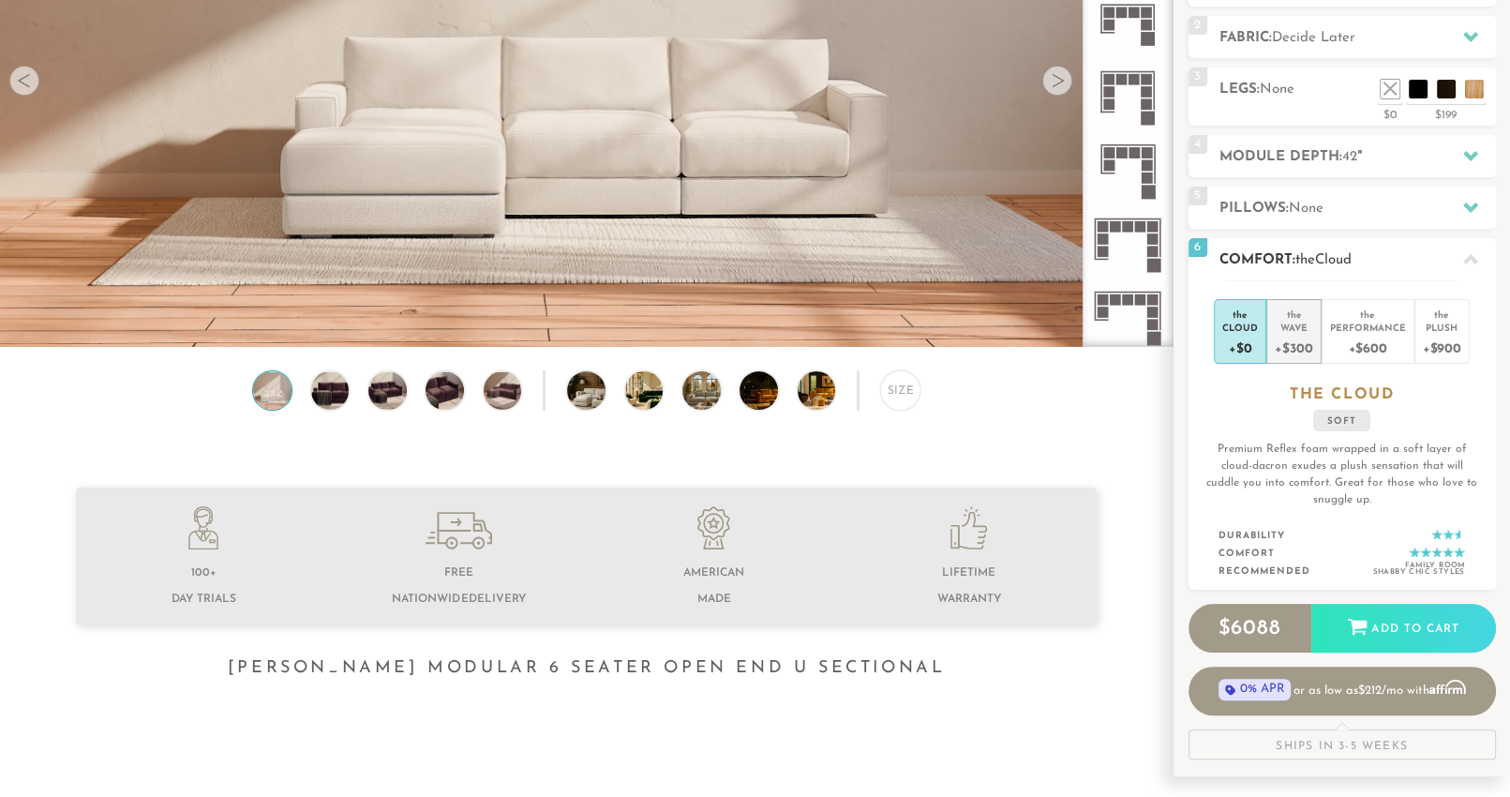
click at [1290, 335] on div "+$300" at bounding box center [1293, 347] width 37 height 27
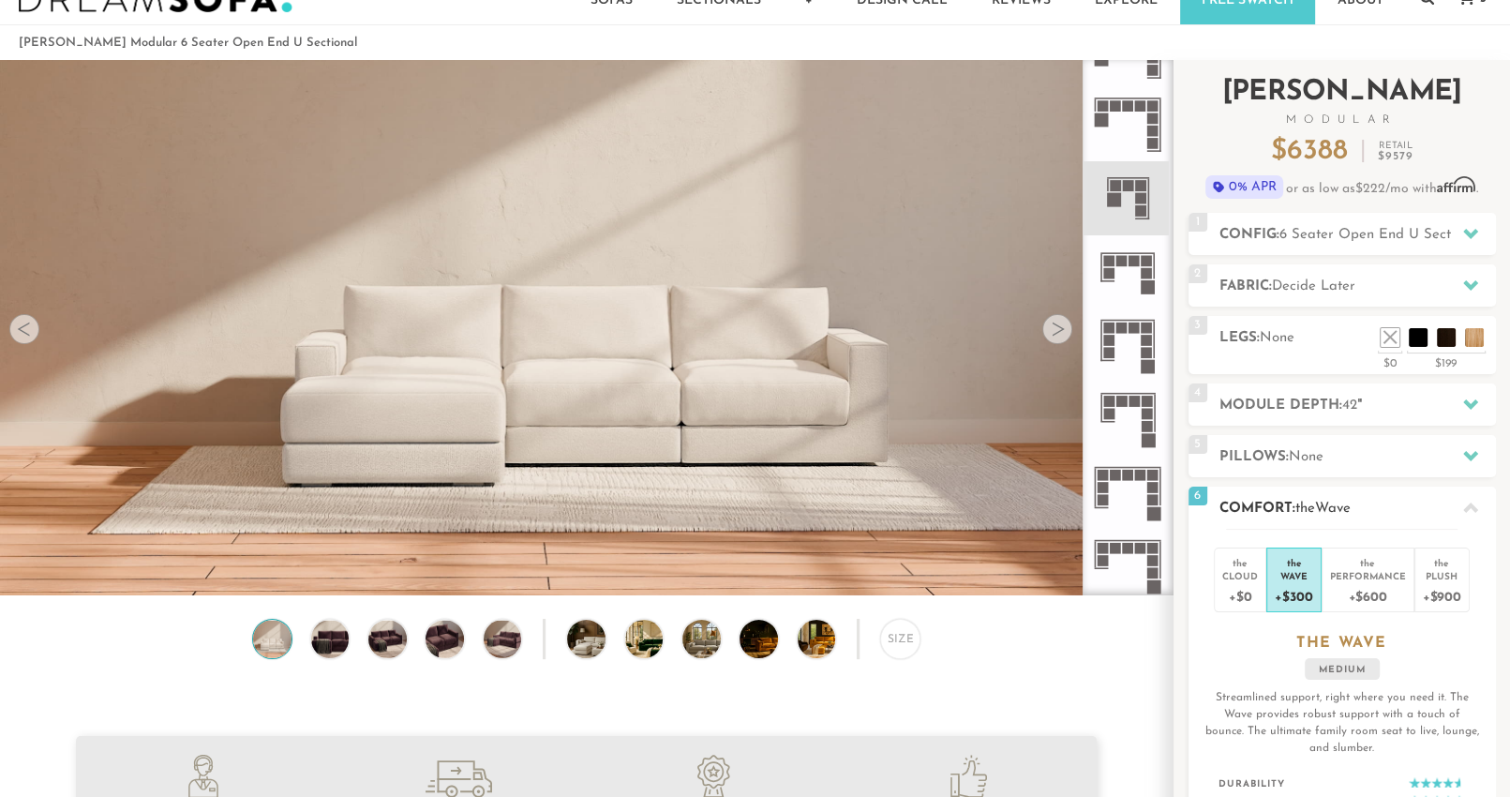
scroll to position [0, 0]
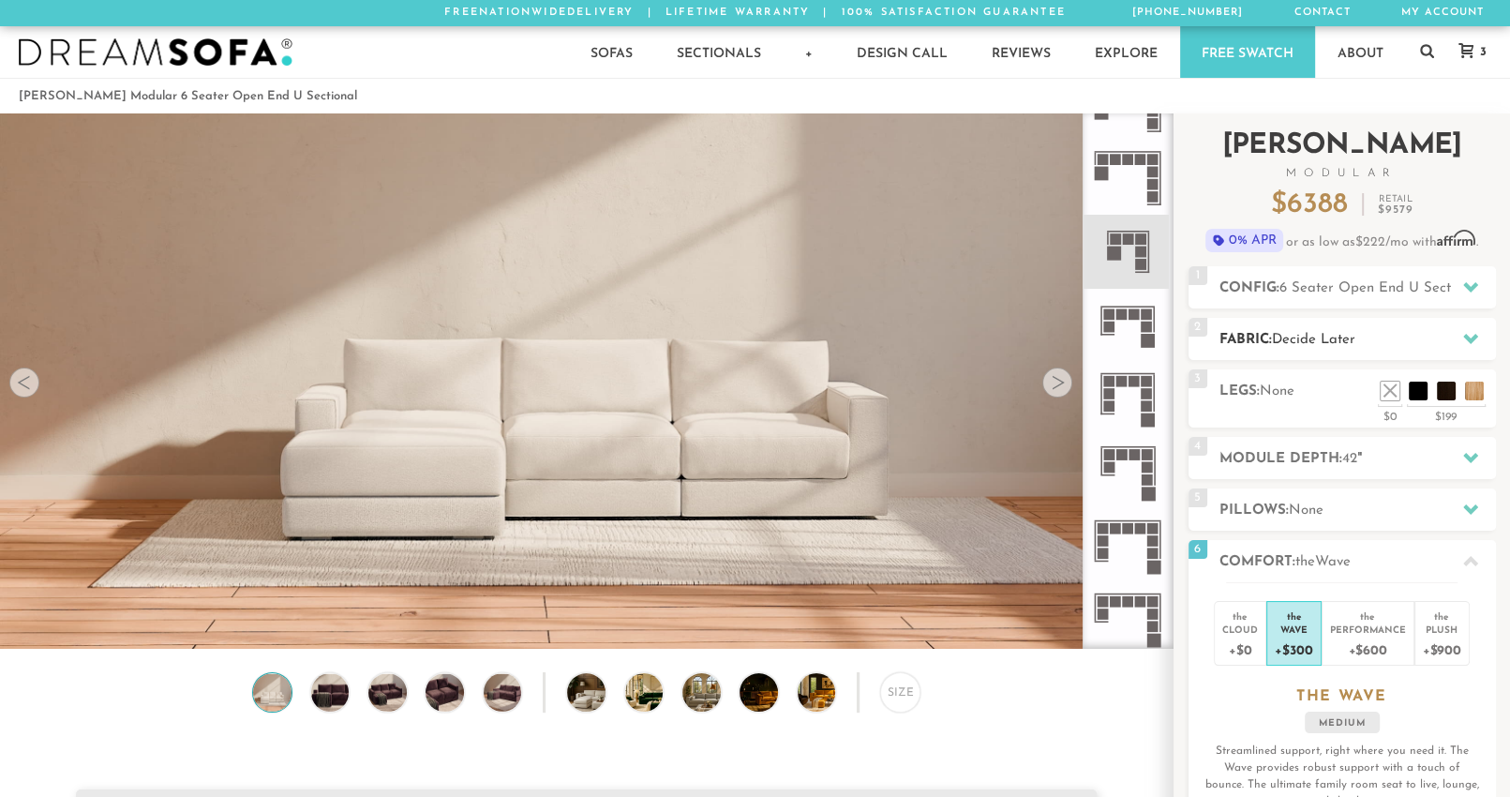
click at [1349, 330] on h2 "Fabric: Decide Later" at bounding box center [1358, 340] width 277 height 22
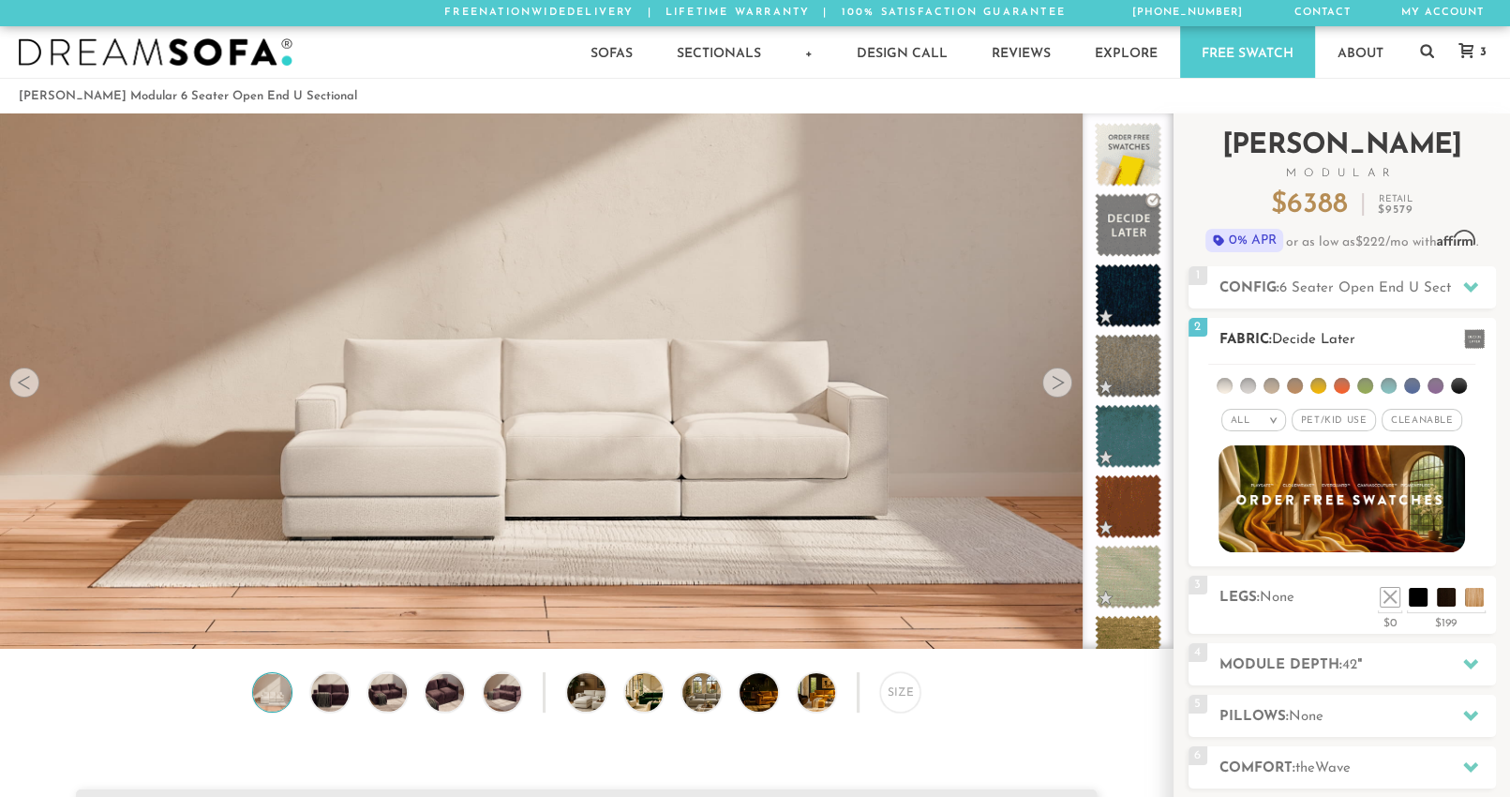
click at [1340, 417] on span "Pet/Kid Use x" at bounding box center [1334, 420] width 84 height 22
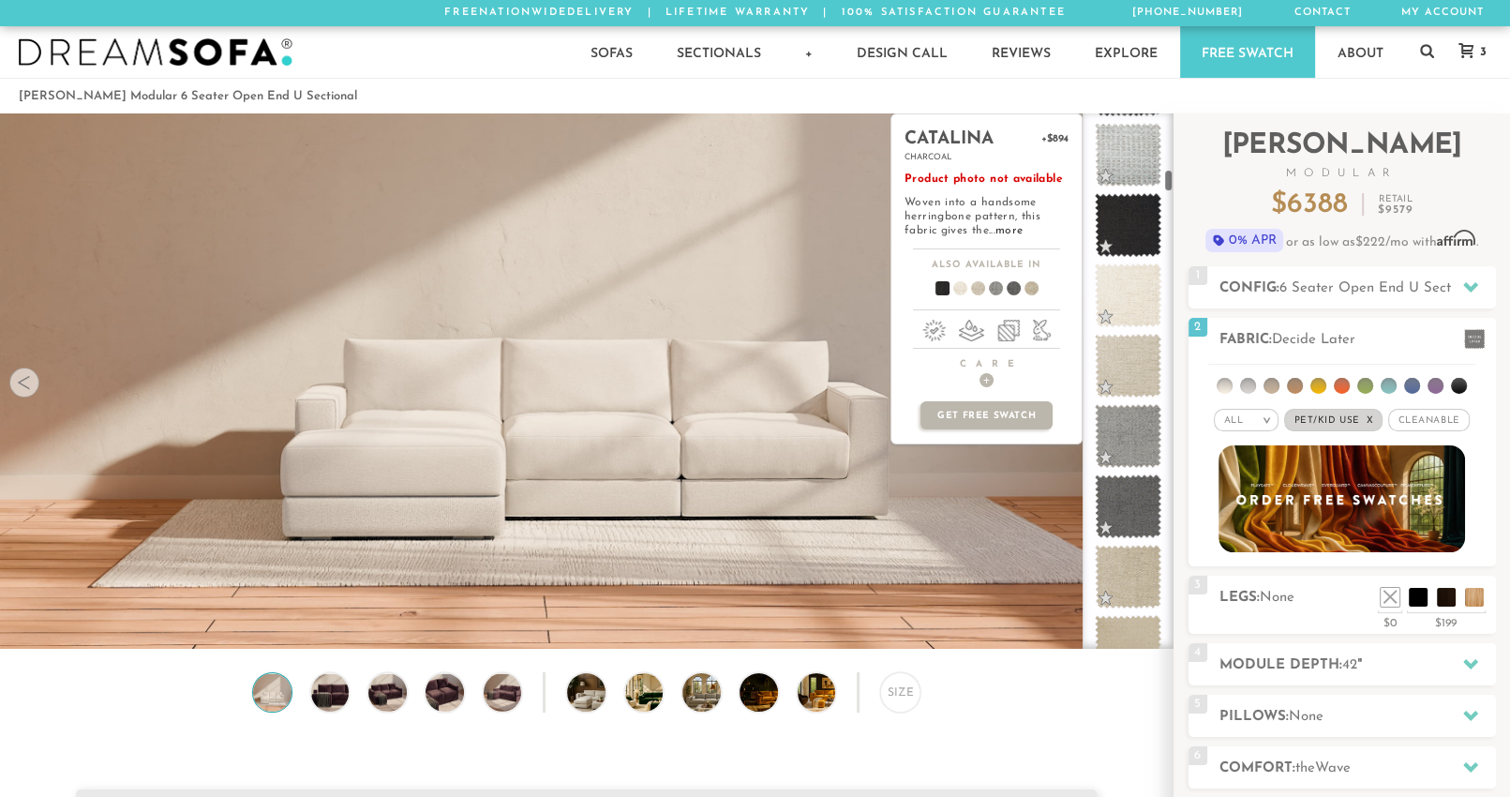
scroll to position [1549, 0]
click at [1145, 232] on span at bounding box center [1128, 223] width 67 height 64
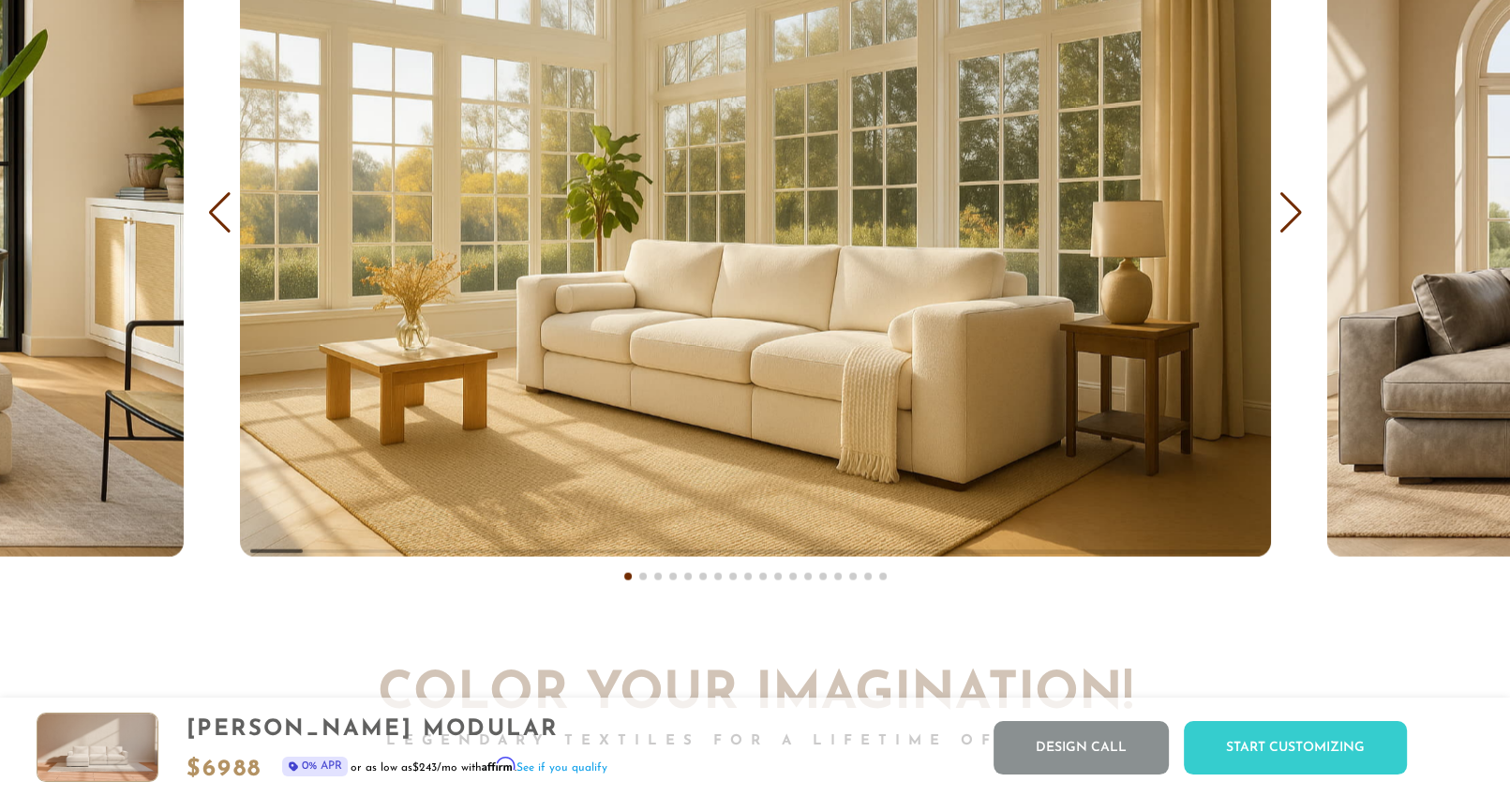
scroll to position [11553, 0]
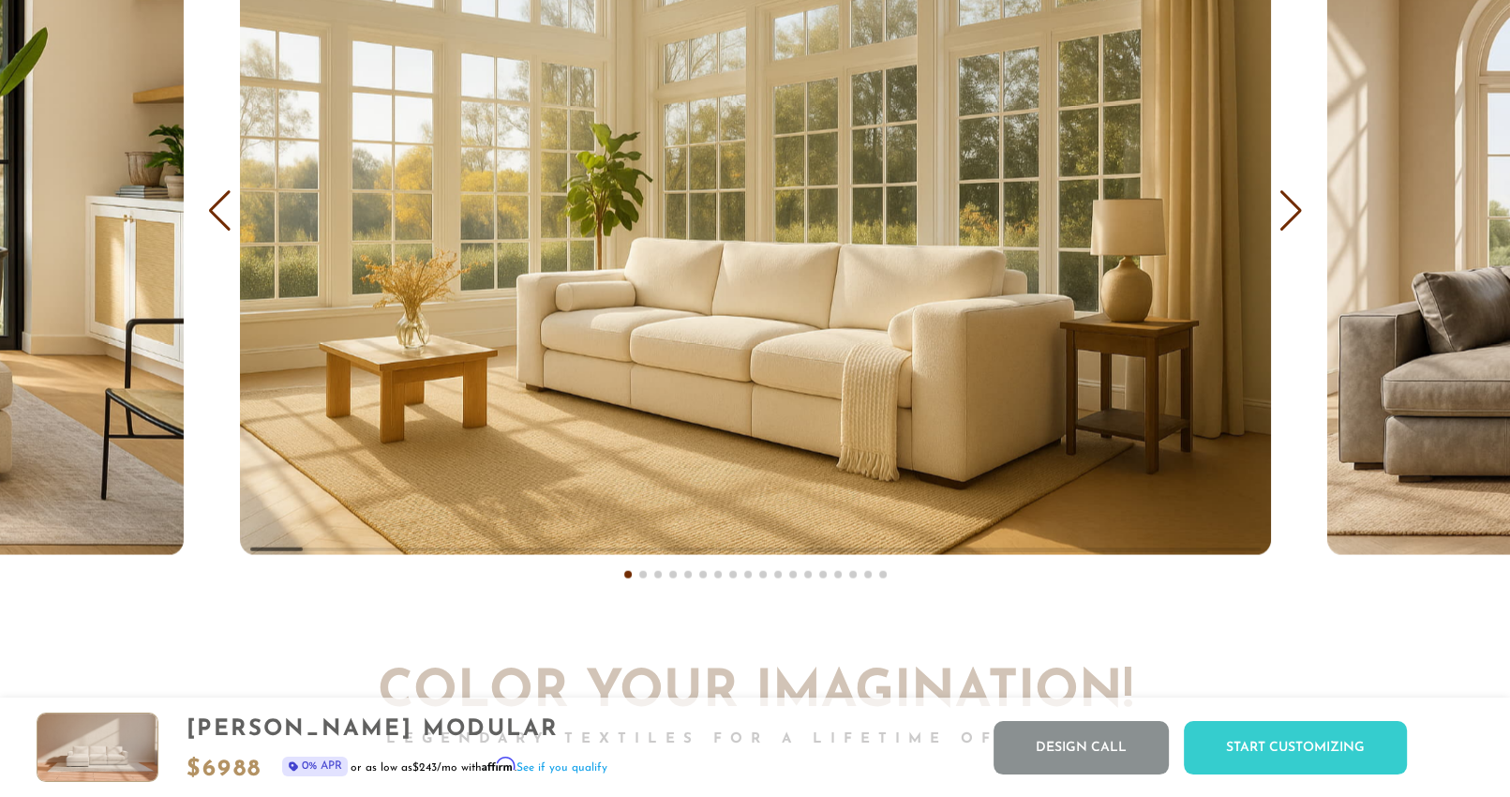
click at [1291, 238] on div "COVER IT: DreamThread Choose Your Fabric, Paint Your Story. Every shade, every …" at bounding box center [755, 132] width 1510 height 956
click at [1293, 217] on div "Next slide" at bounding box center [1291, 210] width 25 height 41
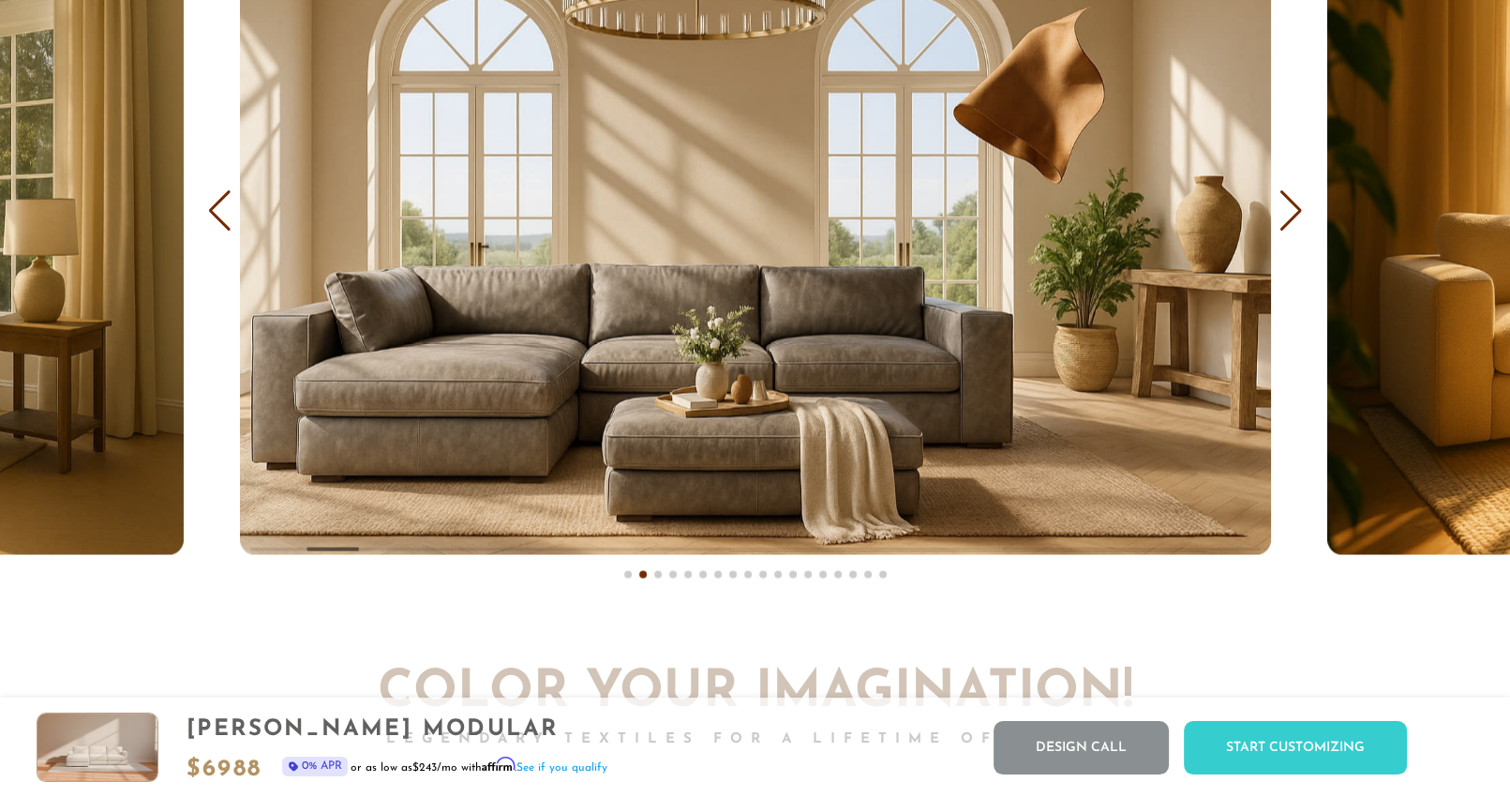
click at [1293, 217] on div "Next slide" at bounding box center [1291, 210] width 25 height 41
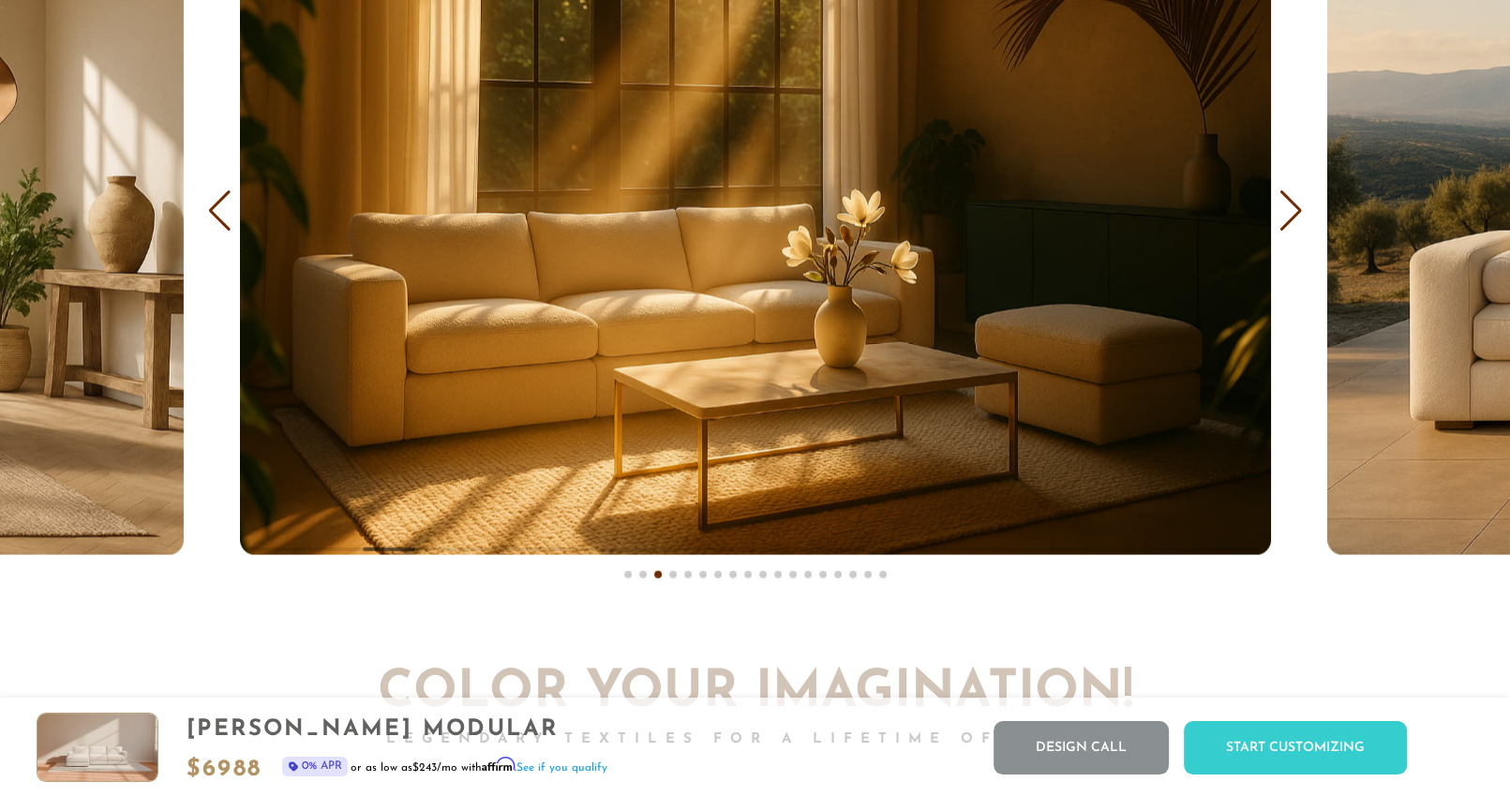
click at [1293, 217] on div "Next slide" at bounding box center [1291, 210] width 25 height 41
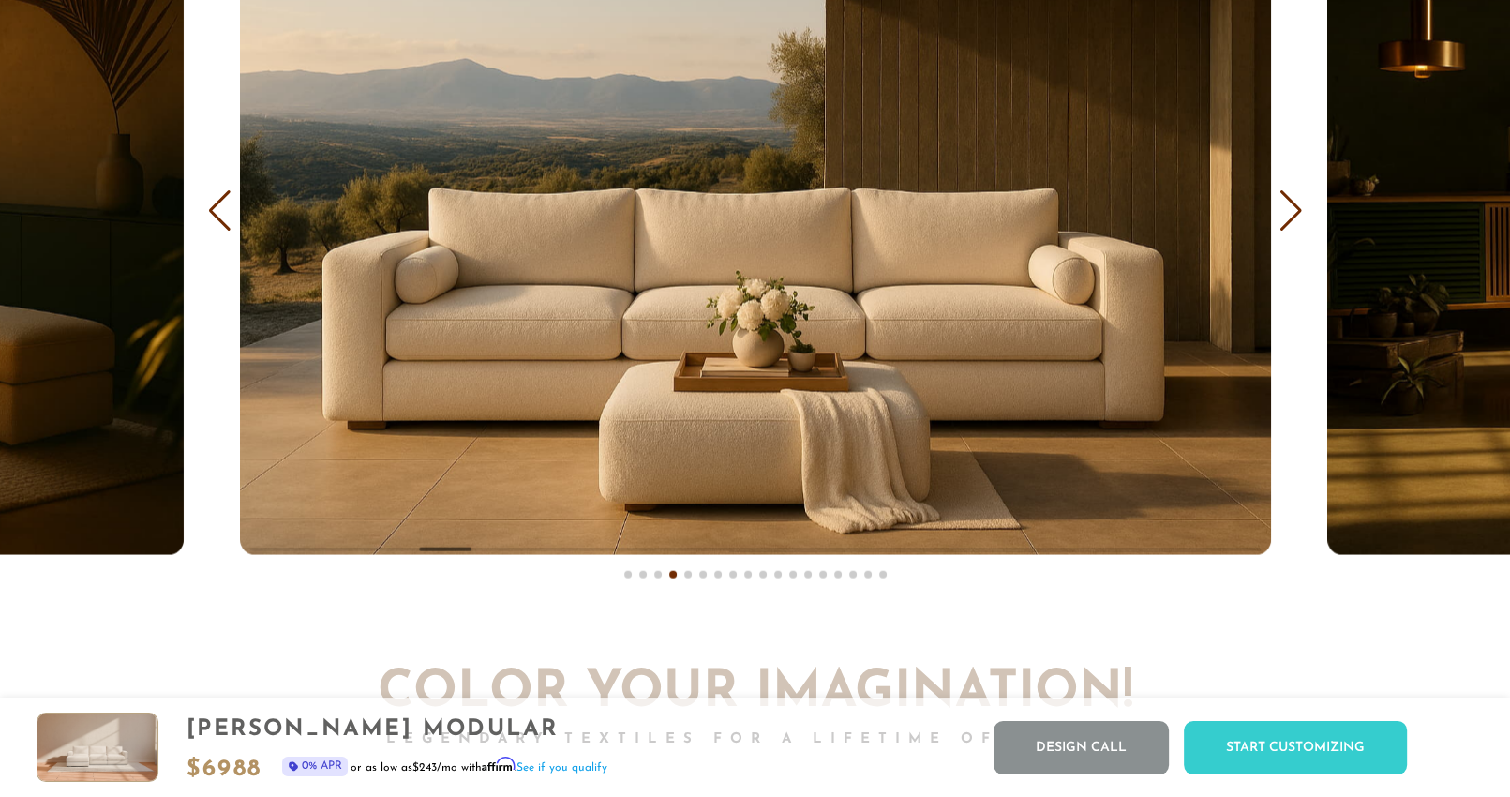
click at [1293, 217] on div "Next slide" at bounding box center [1291, 210] width 25 height 41
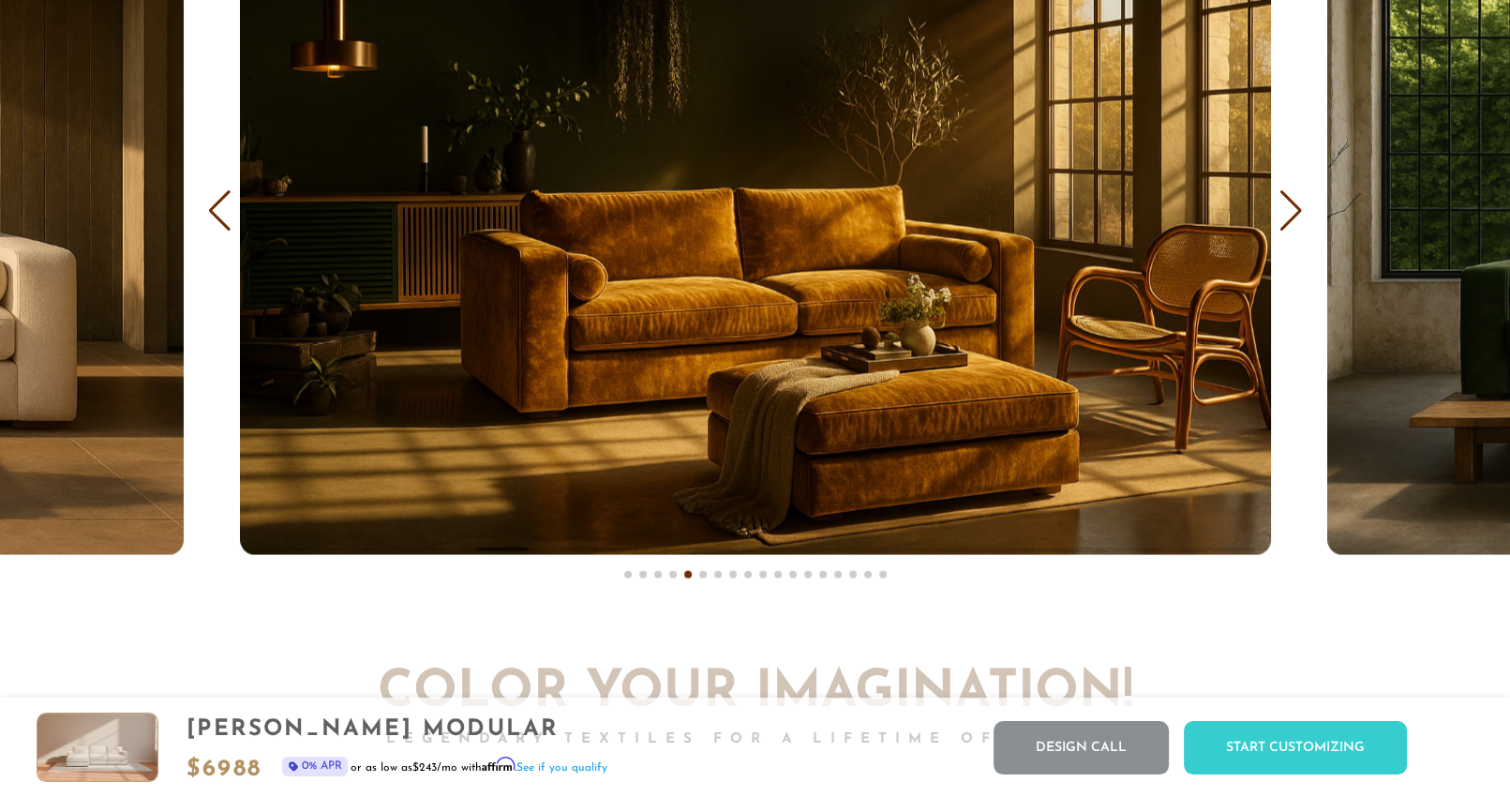
click at [1293, 217] on div "Next slide" at bounding box center [1291, 210] width 25 height 41
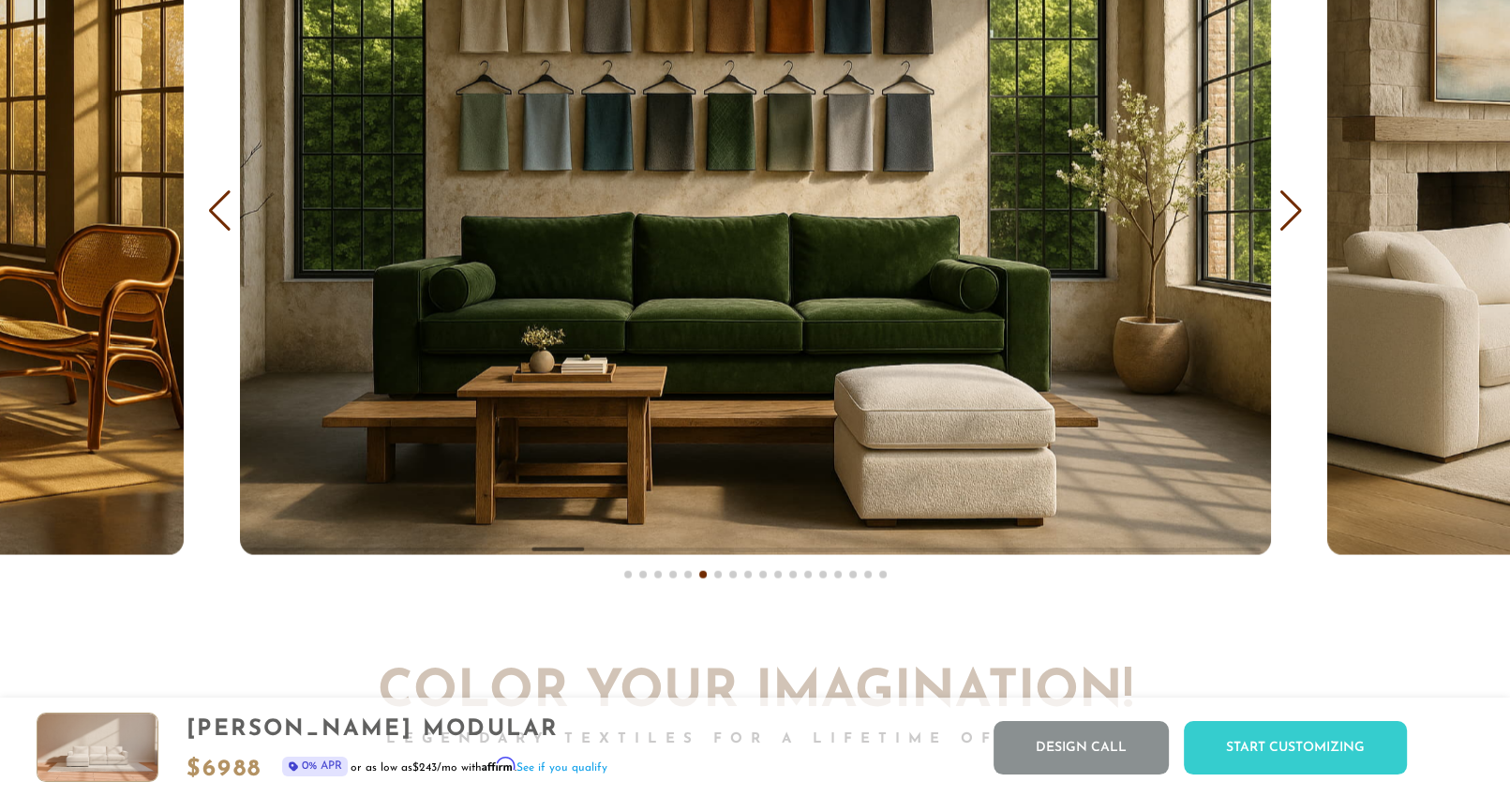
click at [1293, 217] on div "Next slide" at bounding box center [1291, 210] width 25 height 41
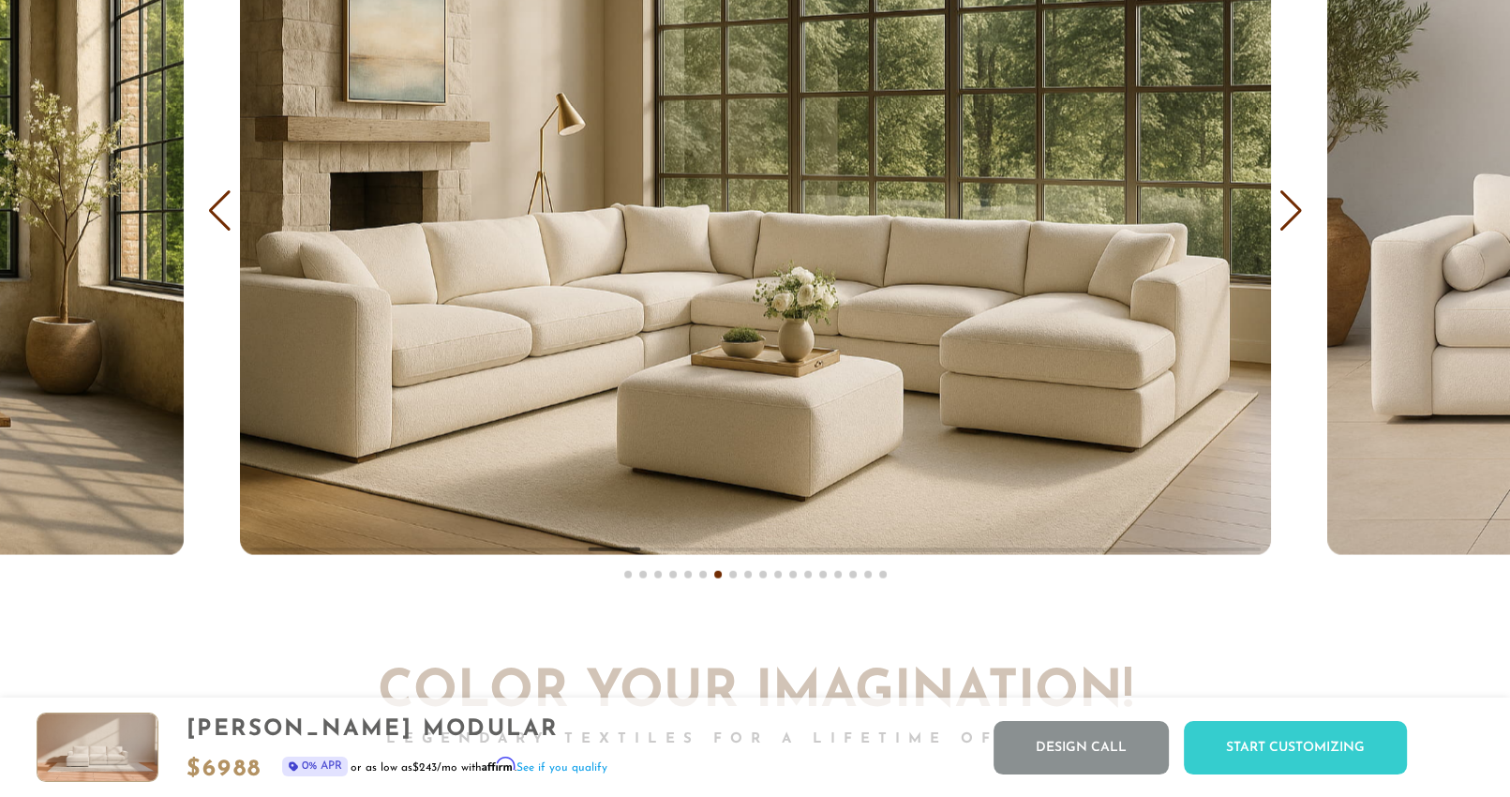
click at [1293, 217] on div "Next slide" at bounding box center [1291, 210] width 25 height 41
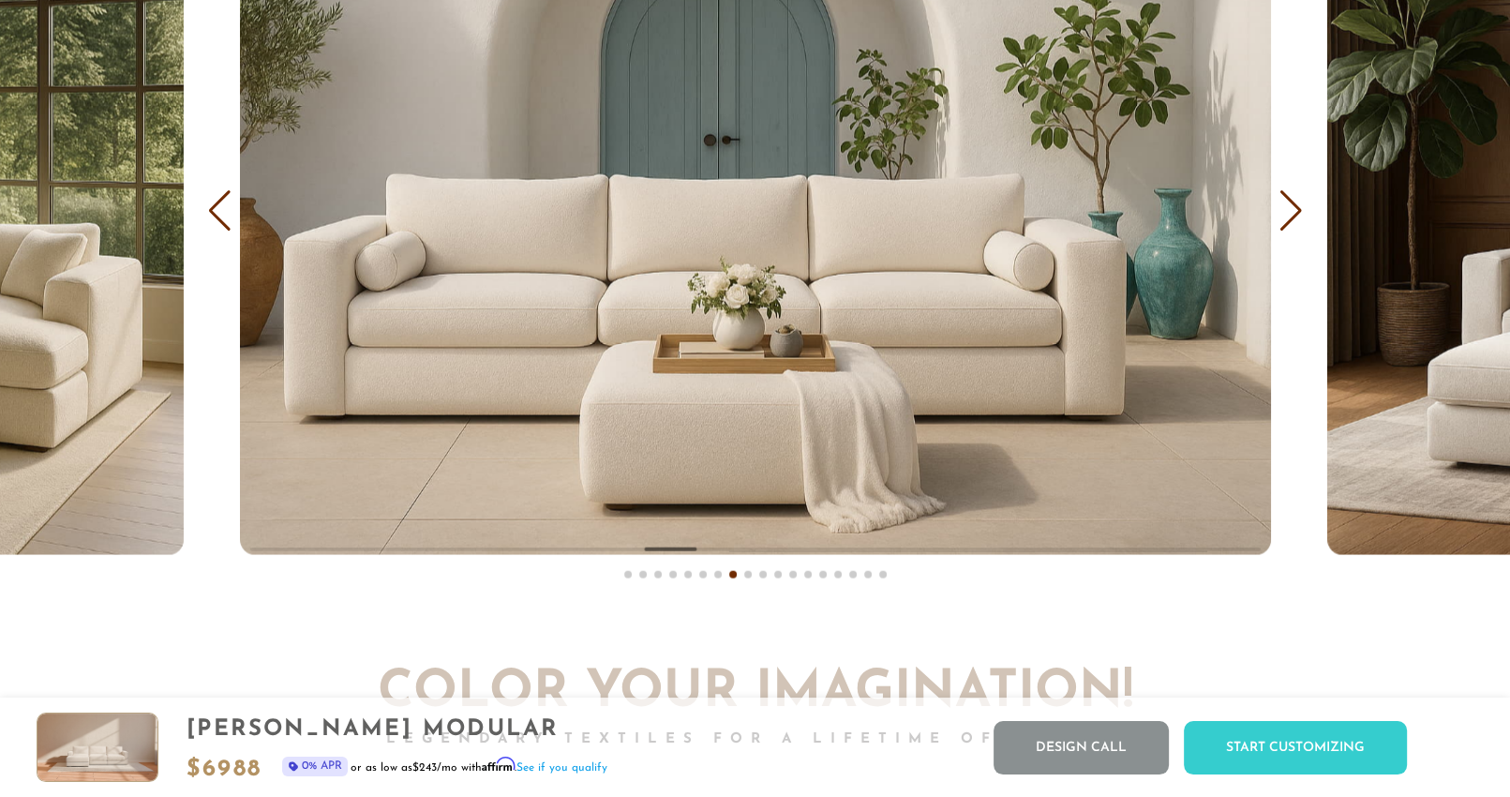
click at [1293, 217] on div "Next slide" at bounding box center [1291, 210] width 25 height 41
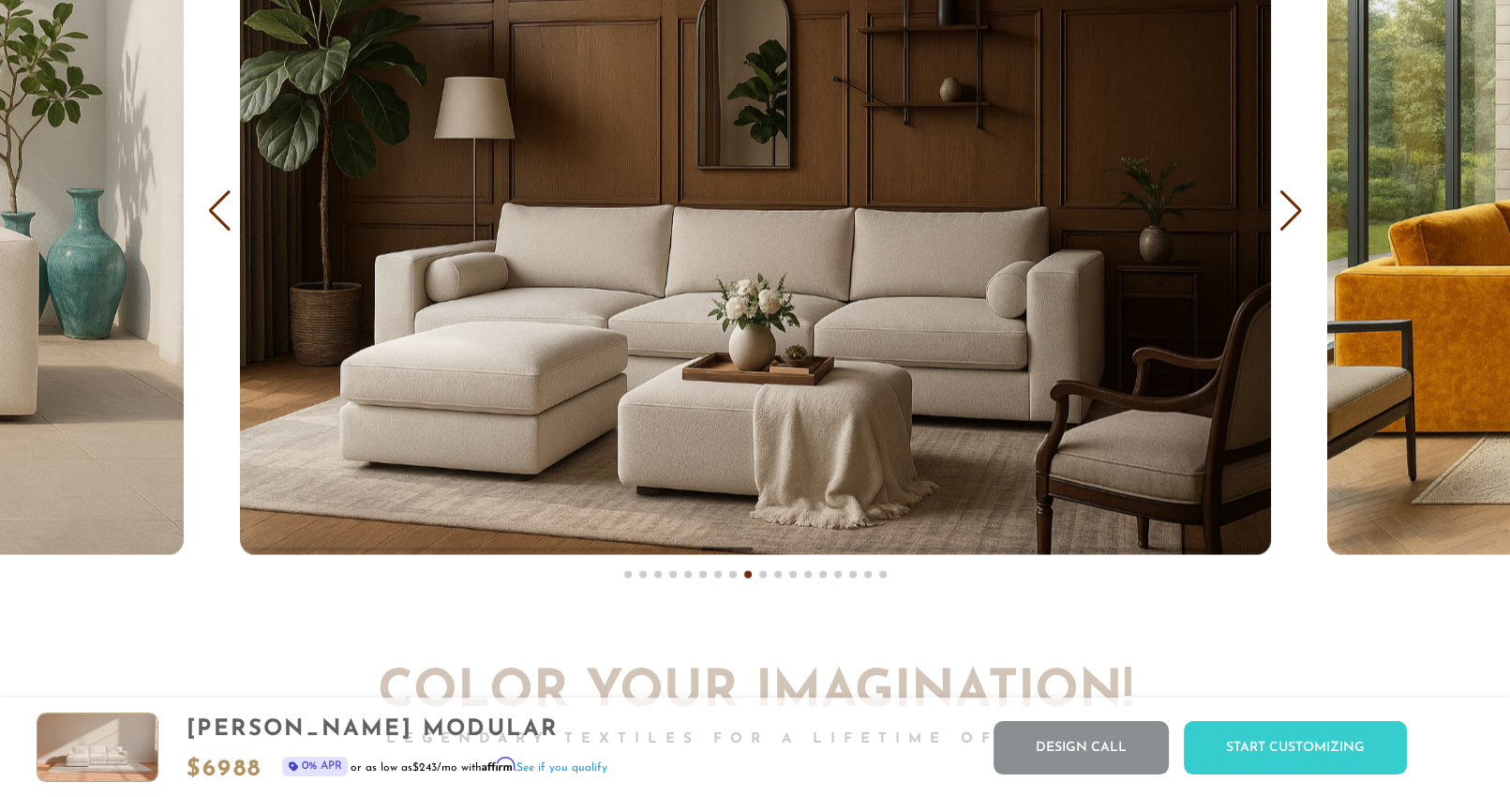
click at [222, 202] on div "Previous slide" at bounding box center [219, 210] width 25 height 41
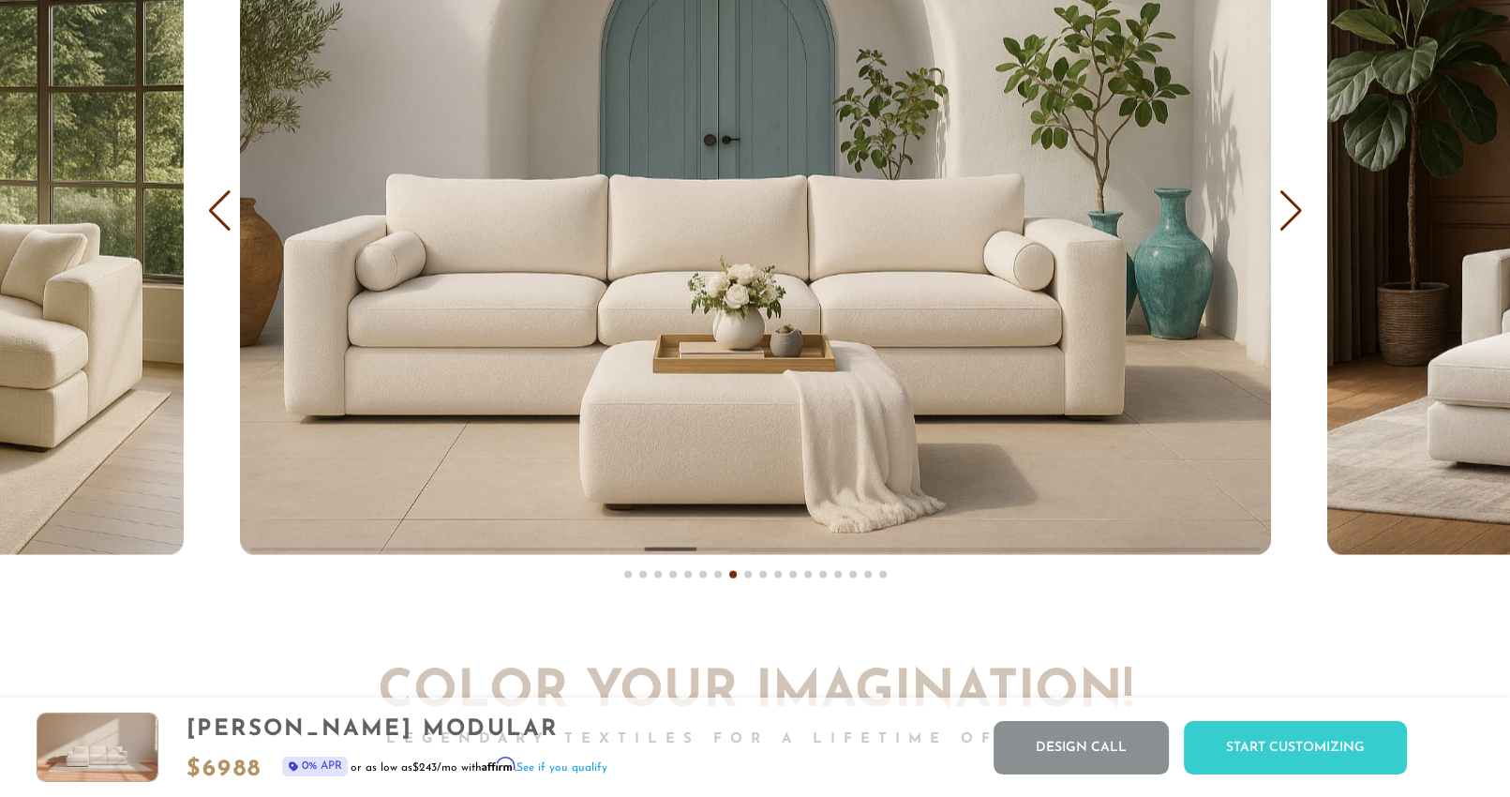
click at [222, 202] on div "Previous slide" at bounding box center [219, 210] width 25 height 41
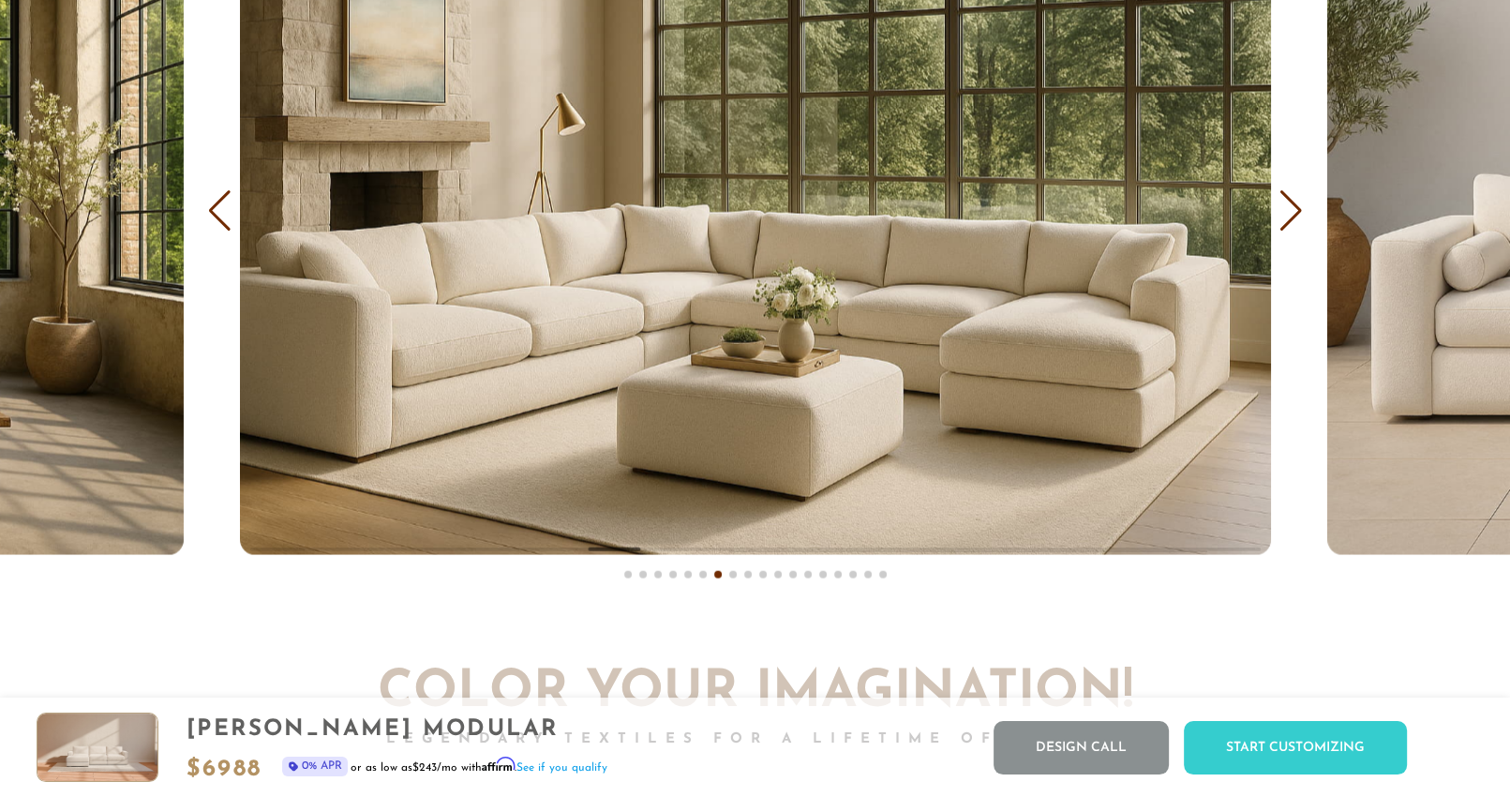
click at [757, 335] on img "7 / 18" at bounding box center [755, 210] width 1031 height 687
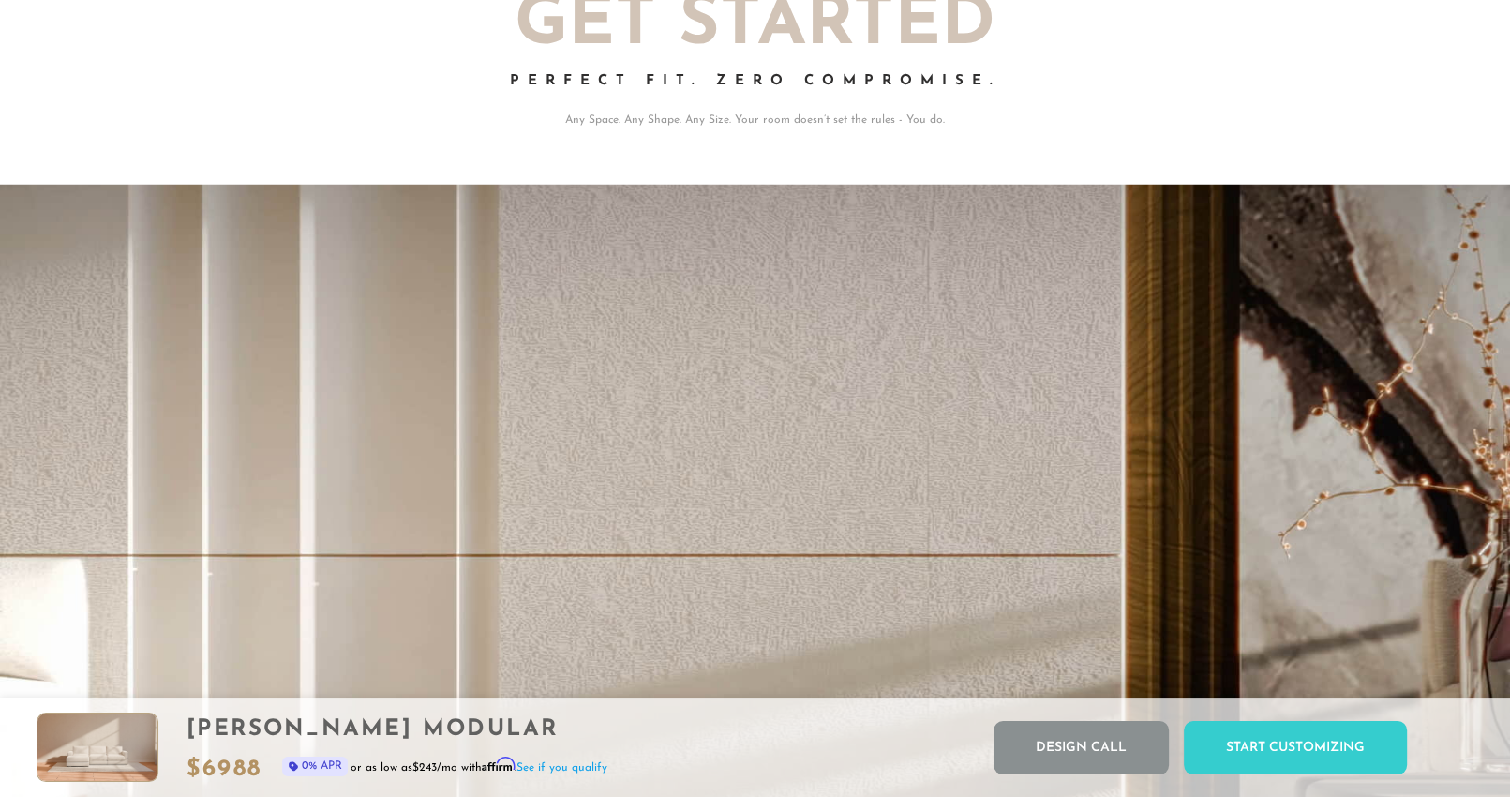
scroll to position [0, 0]
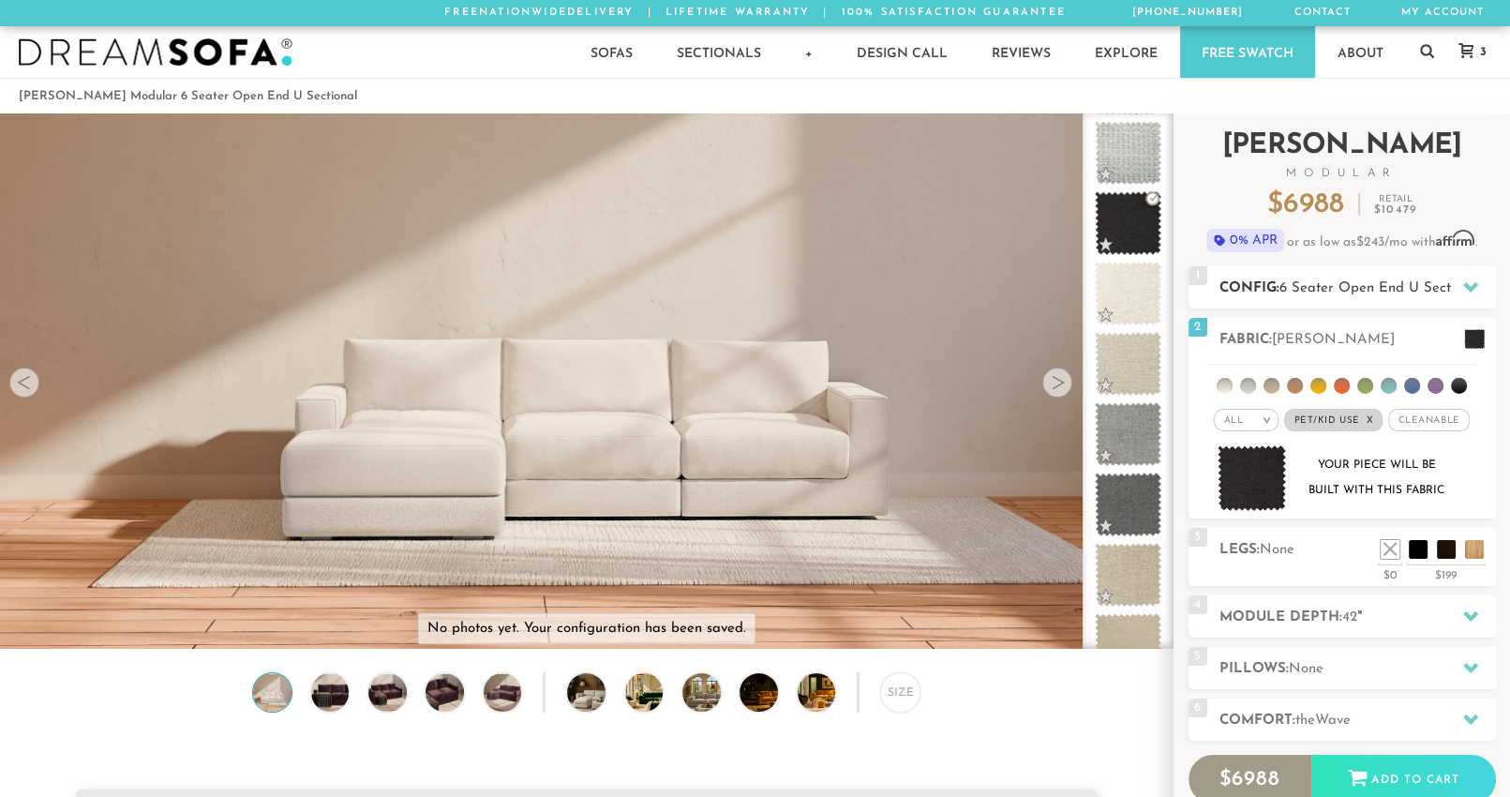
click at [1371, 274] on div "1 Config: 6 Seater Open End U Sectional L" at bounding box center [1342, 287] width 307 height 42
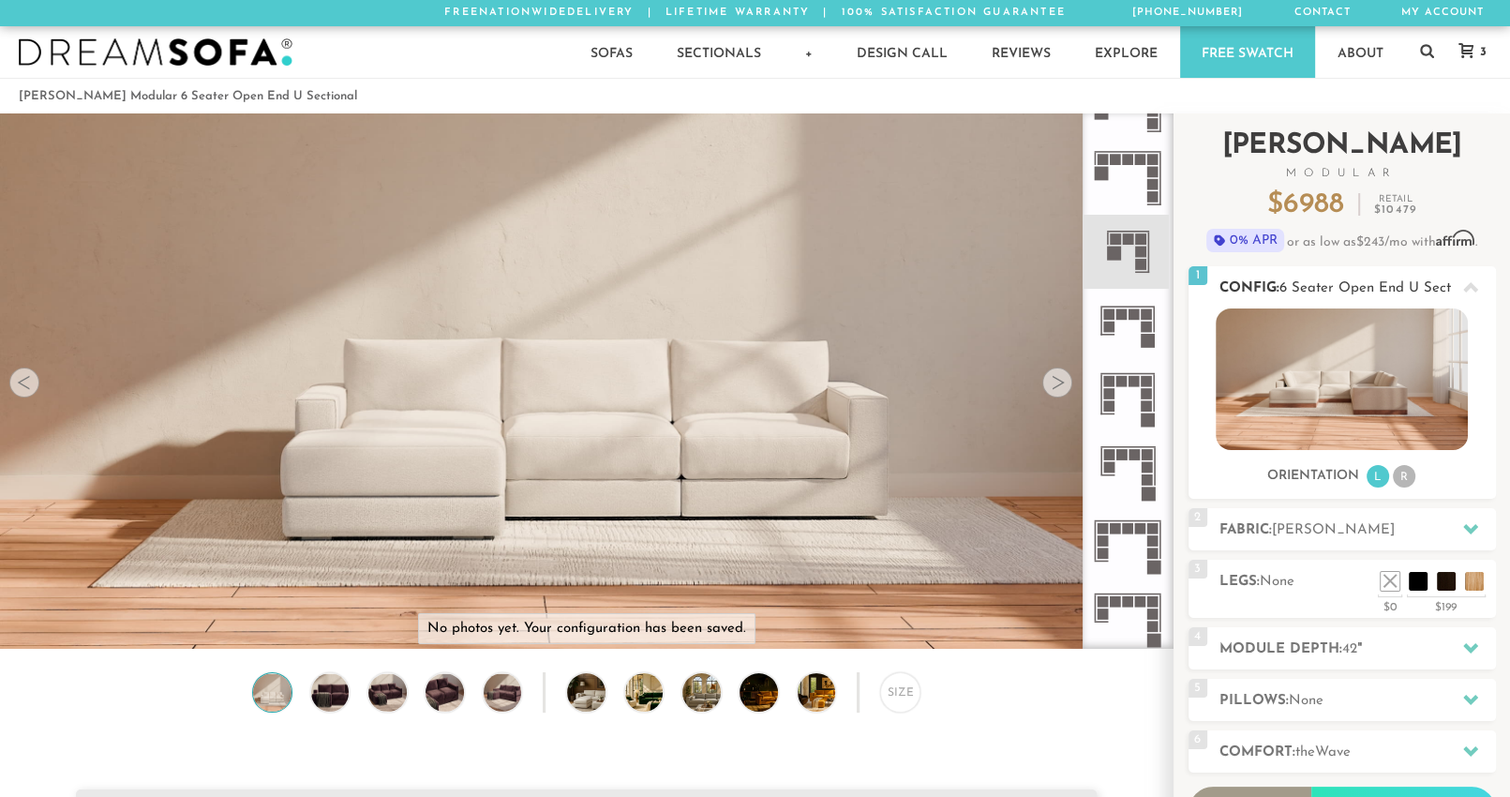
click at [1342, 386] on img at bounding box center [1342, 379] width 252 height 142
click at [1460, 538] on div at bounding box center [1470, 529] width 39 height 38
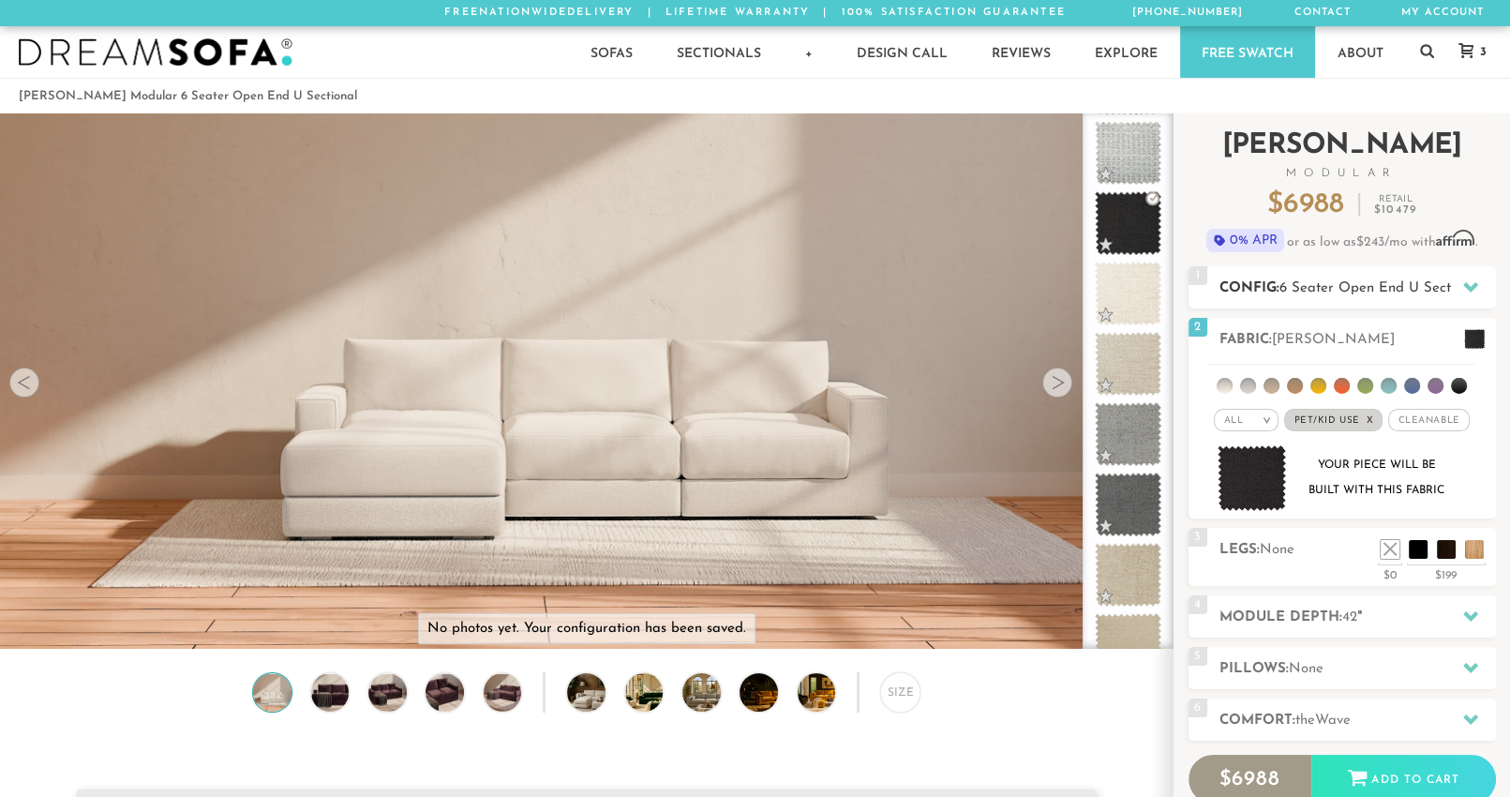
click at [1454, 292] on div at bounding box center [1470, 287] width 39 height 38
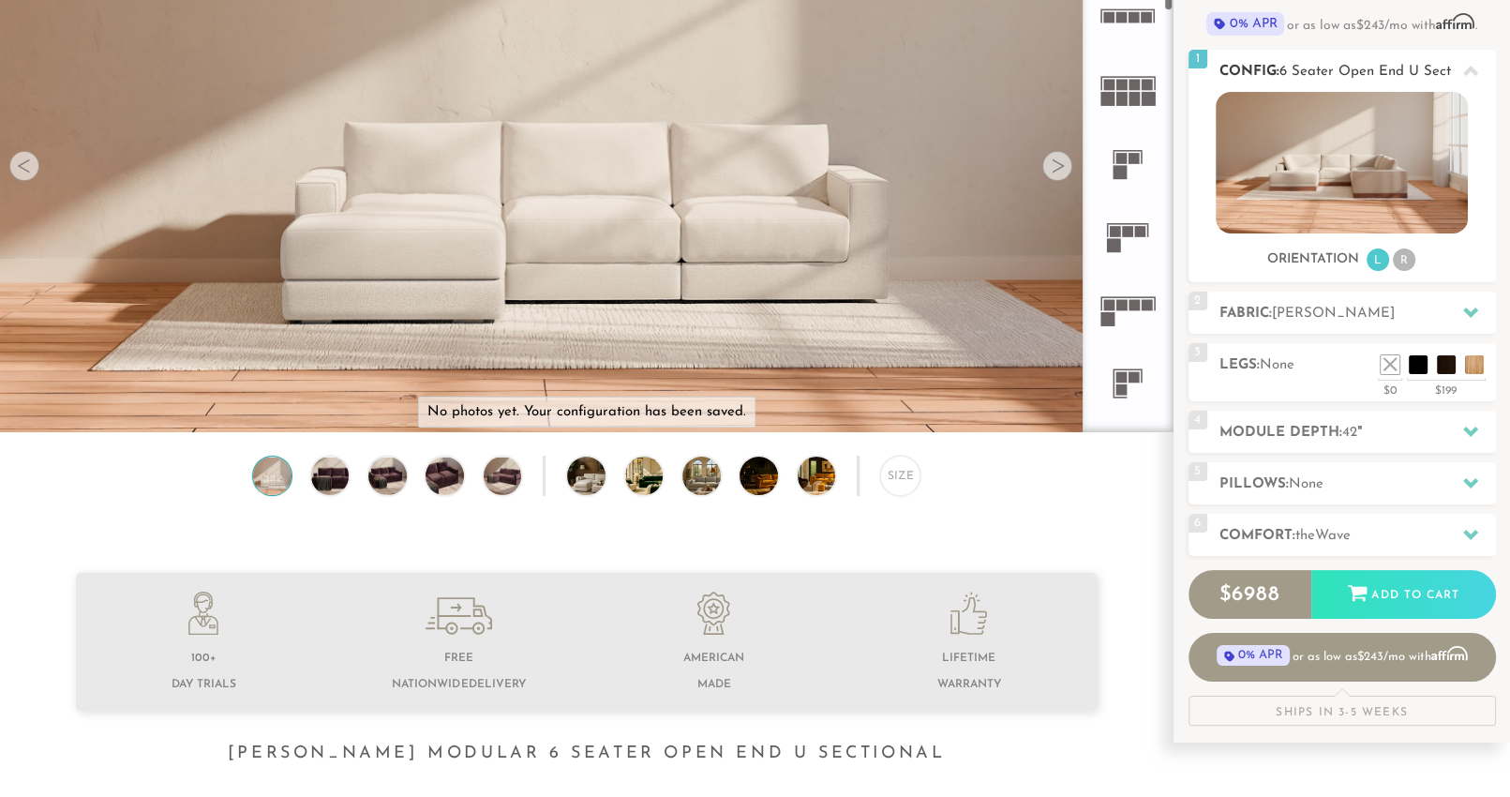
scroll to position [261, 0]
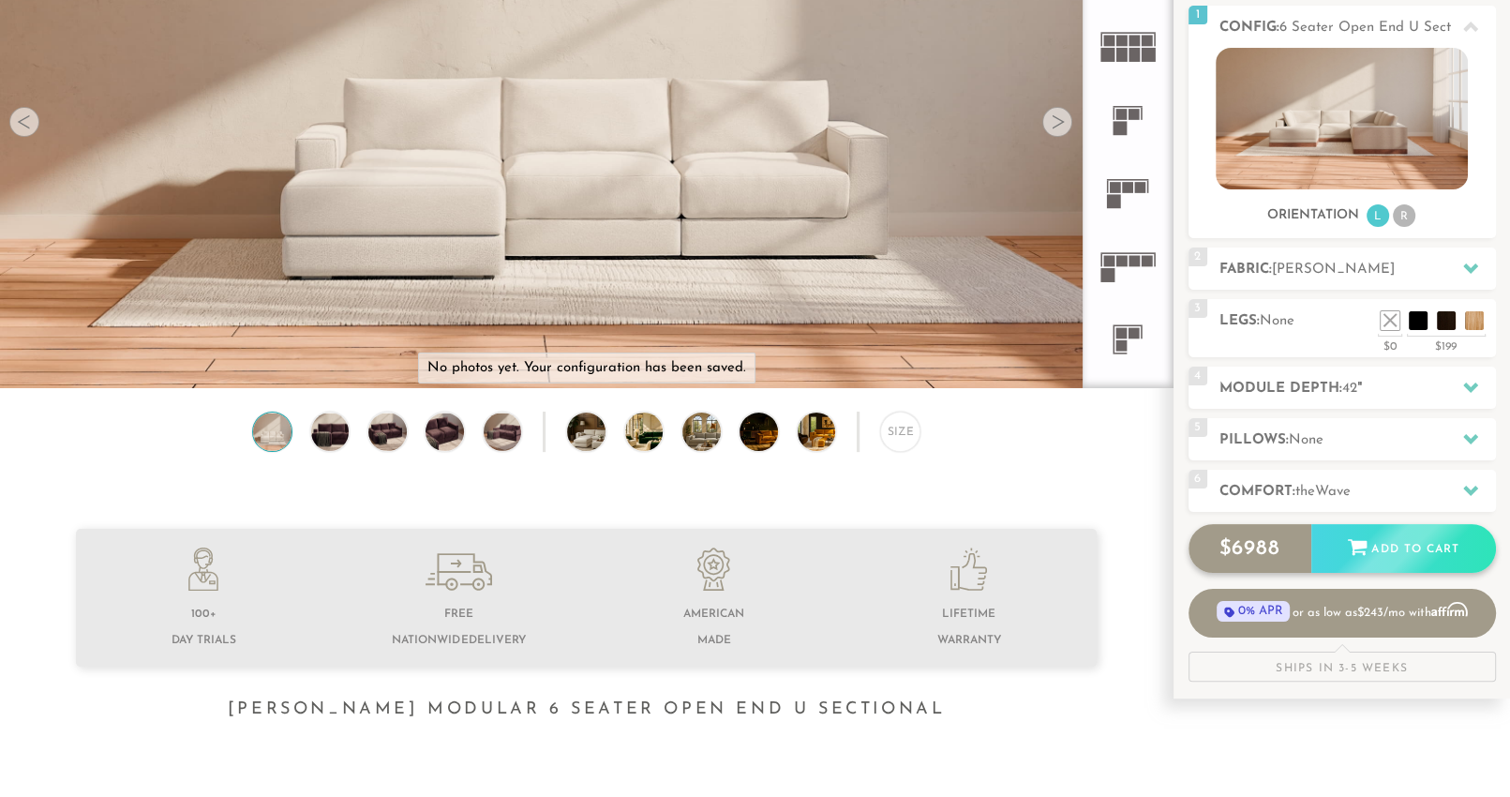
click at [1418, 542] on div "Add to Cart" at bounding box center [1403, 549] width 185 height 51
